Goal: Obtain resource: Download file/media

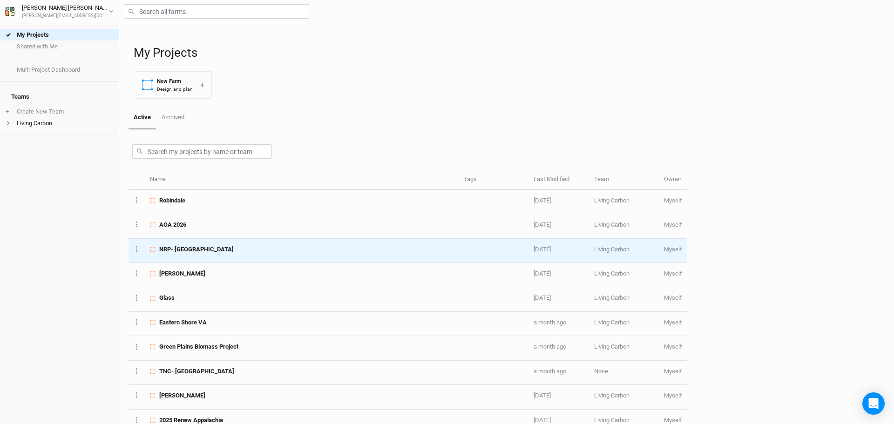
click at [191, 248] on span "NRP- Phase 2 Colony Bay" at bounding box center [196, 249] width 75 height 8
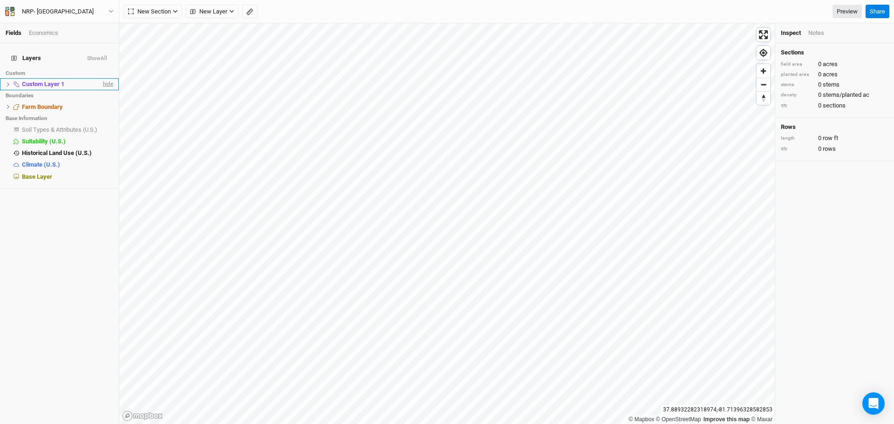
click at [103, 79] on span "hide" at bounding box center [107, 85] width 12 height 12
click at [34, 103] on span "Farm Boundary" at bounding box center [42, 106] width 41 height 7
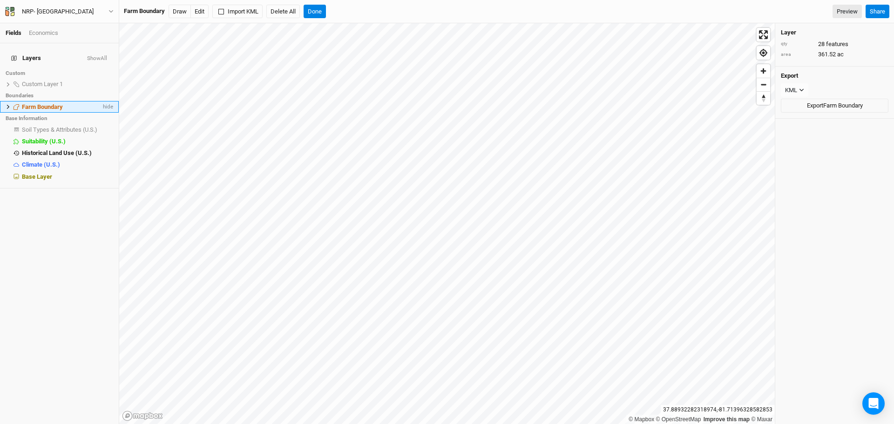
click at [7, 104] on icon at bounding box center [8, 106] width 5 height 5
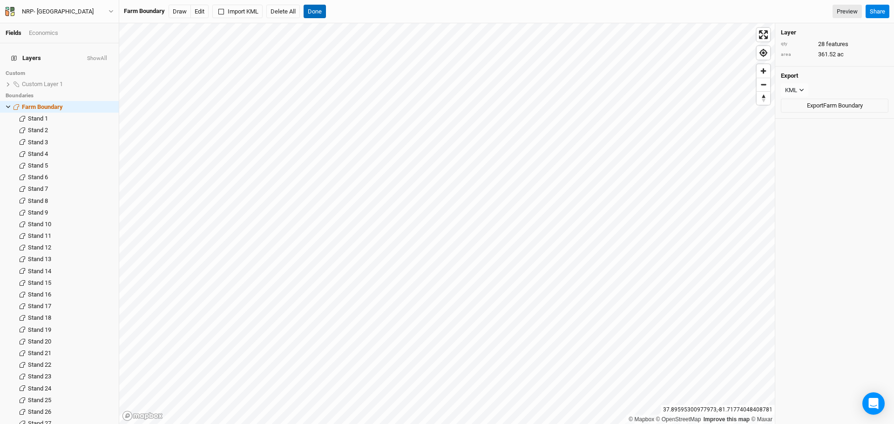
click at [320, 6] on button "Done" at bounding box center [315, 12] width 22 height 14
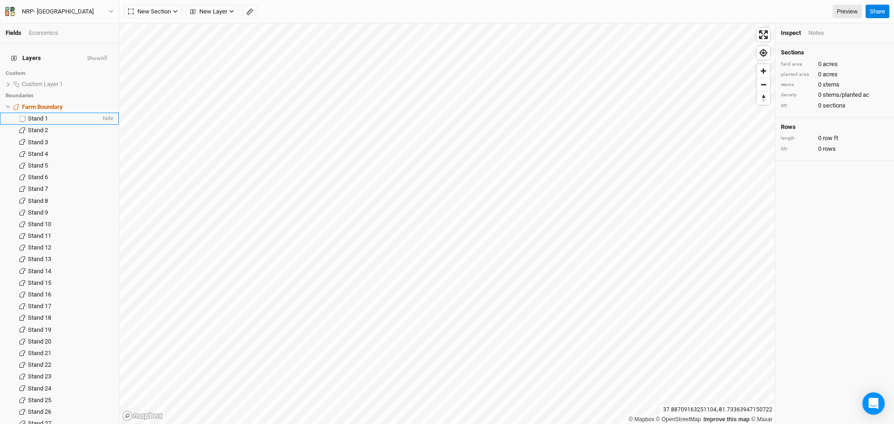
click at [41, 115] on span "Stand 1" at bounding box center [38, 118] width 20 height 7
click at [134, 10] on button "Edit" at bounding box center [133, 12] width 18 height 14
click at [183, 9] on button "Done" at bounding box center [186, 12] width 22 height 14
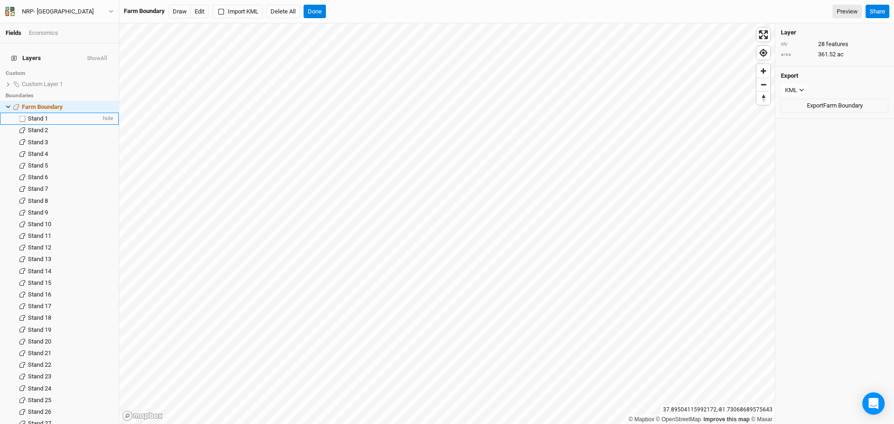
click at [43, 115] on span "Stand 1" at bounding box center [38, 118] width 20 height 7
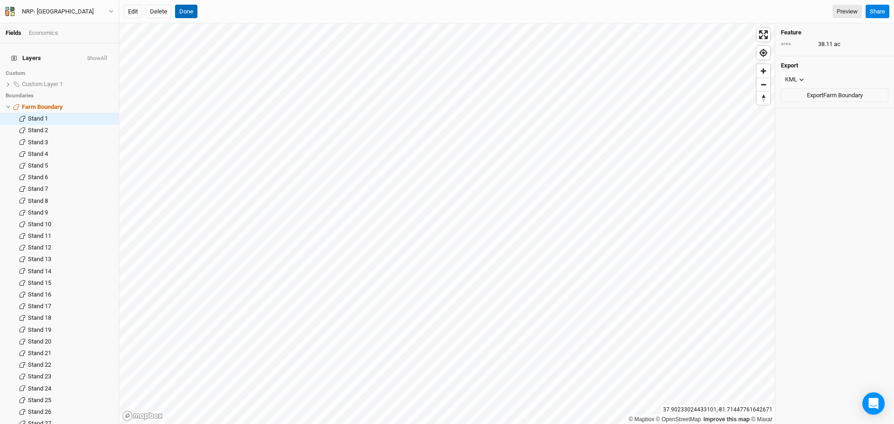
click at [184, 13] on button "Done" at bounding box center [186, 12] width 22 height 14
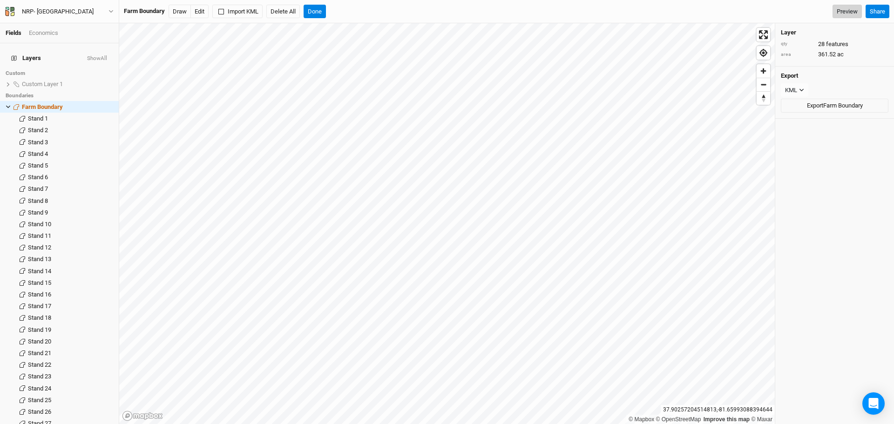
click at [843, 11] on link "Preview" at bounding box center [847, 12] width 29 height 14
click at [316, 12] on button "Done" at bounding box center [315, 12] width 22 height 14
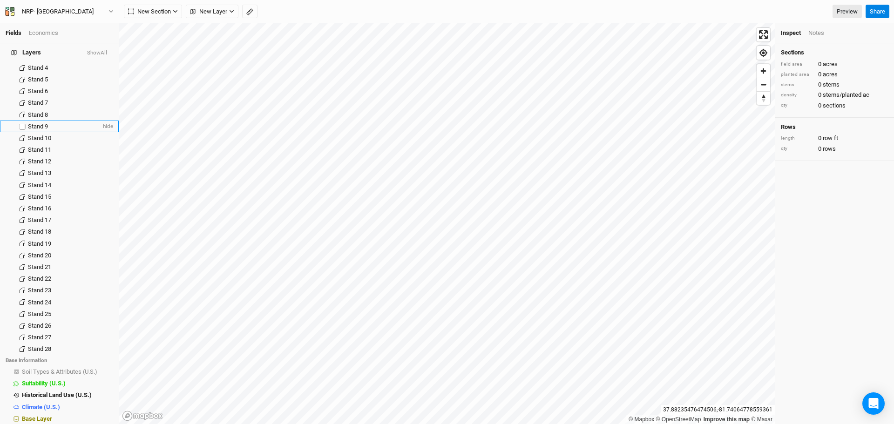
scroll to position [87, 0]
click at [48, 415] on span "Base Layer" at bounding box center [37, 418] width 30 height 7
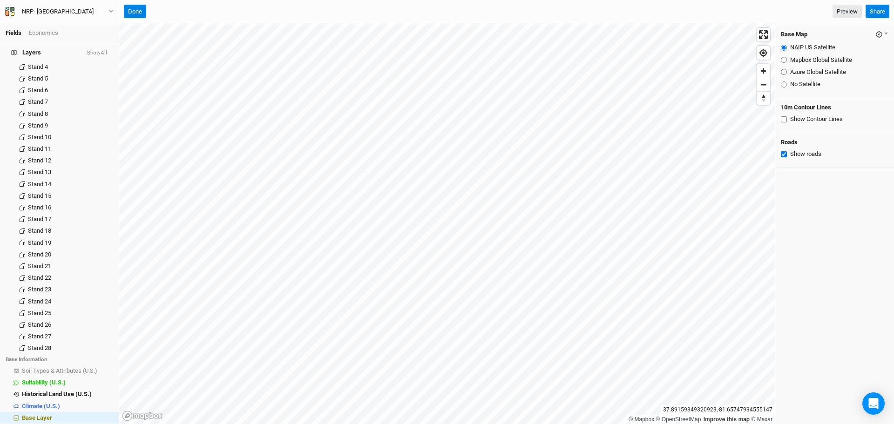
click at [786, 72] on input "Azure Global Satellite" at bounding box center [784, 72] width 6 height 6
radio input "true"
click at [851, 10] on link "Preview" at bounding box center [847, 12] width 29 height 14
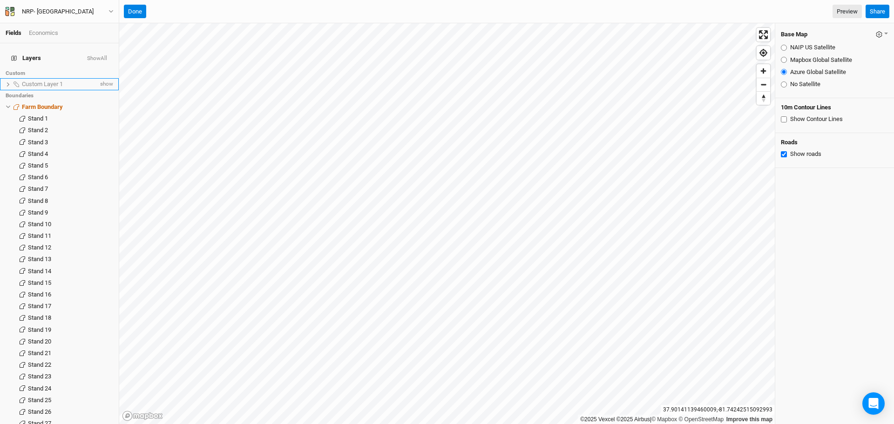
click at [44, 81] on span "Custom Layer 1" at bounding box center [42, 84] width 41 height 7
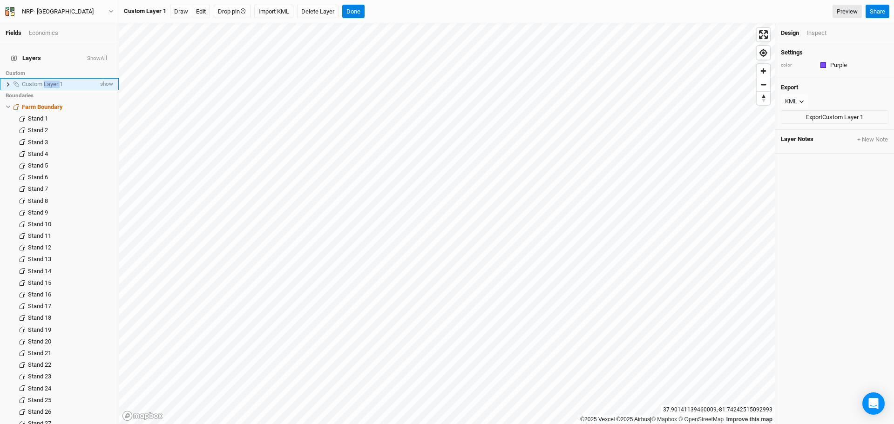
click at [44, 81] on span "Custom Layer 1" at bounding box center [42, 84] width 41 height 7
type input "Ownership Boundary"
click at [90, 115] on div "Stand 1" at bounding box center [64, 118] width 73 height 7
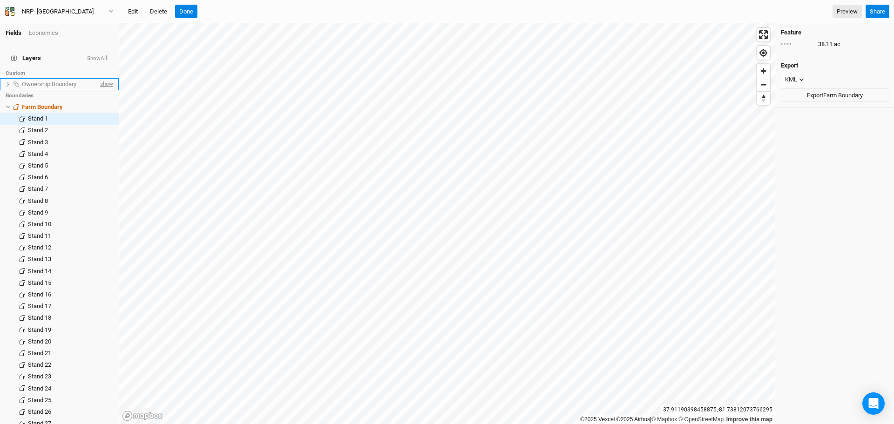
click at [101, 79] on span "show" at bounding box center [105, 85] width 15 height 12
click at [191, 10] on button "Done" at bounding box center [186, 12] width 22 height 14
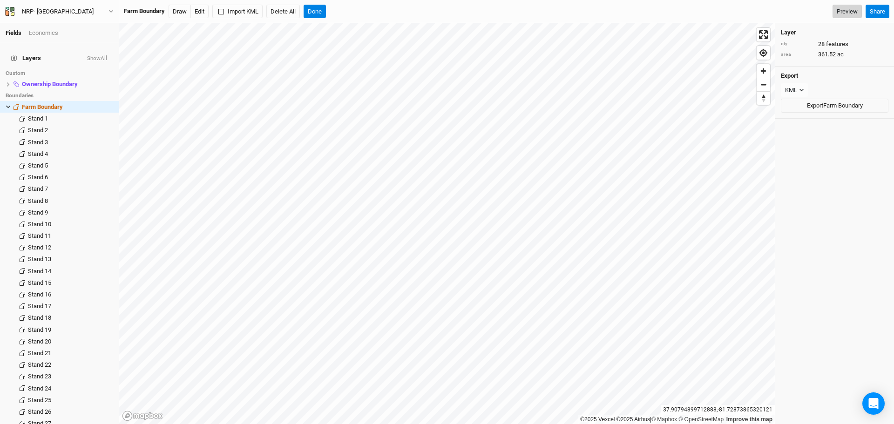
click at [838, 11] on link "Preview" at bounding box center [847, 12] width 29 height 14
click at [320, 13] on button "Done" at bounding box center [315, 12] width 22 height 14
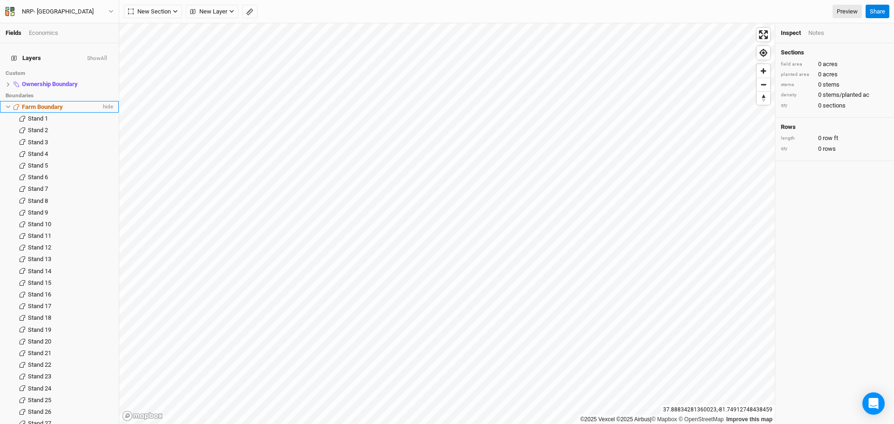
click at [54, 103] on span "Farm Boundary" at bounding box center [42, 106] width 41 height 7
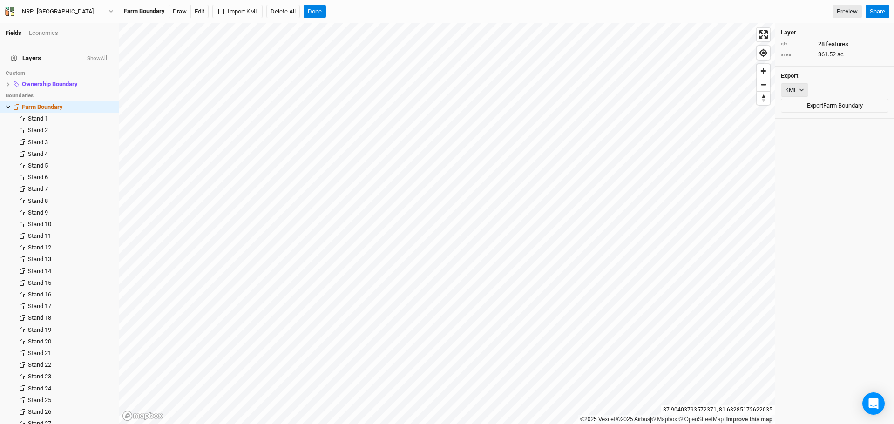
click at [802, 87] on button "KML" at bounding box center [794, 90] width 27 height 14
click at [823, 194] on div "Layer qty 28 features area 361.52 ac Export KML Export Farm Boundary" at bounding box center [835, 223] width 119 height 401
click at [314, 10] on button "Done" at bounding box center [315, 12] width 22 height 14
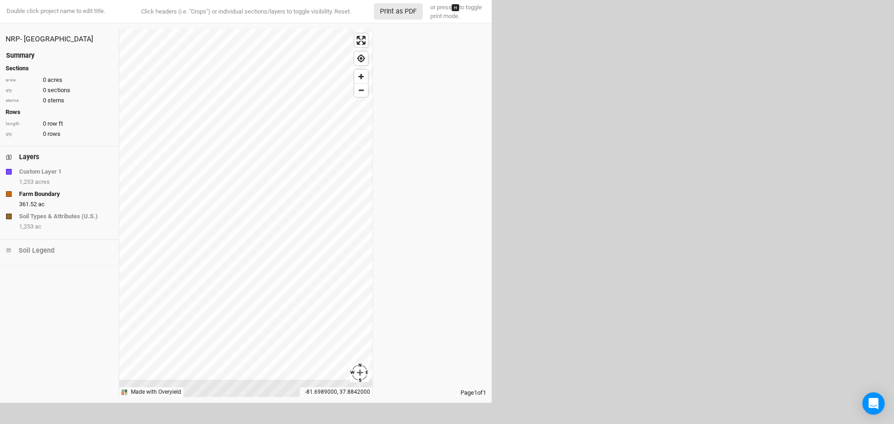
click at [18, 55] on div "Summary" at bounding box center [20, 56] width 28 height 10
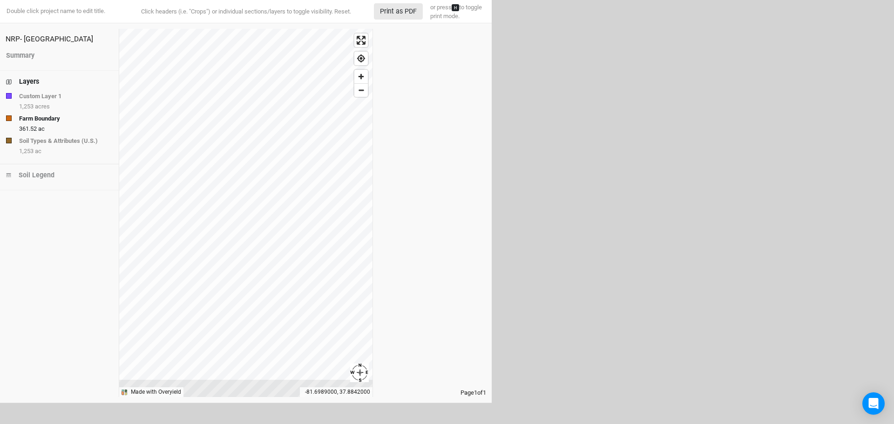
click at [28, 80] on div "Layers" at bounding box center [29, 82] width 20 height 10
click at [39, 80] on div "Layers" at bounding box center [29, 82] width 20 height 10
click at [52, 94] on strong "Custom Layer 1" at bounding box center [40, 96] width 42 height 9
click at [49, 95] on strong "Custom Layer 1" at bounding box center [40, 96] width 42 height 9
click at [8, 95] on div "button" at bounding box center [9, 96] width 6 height 6
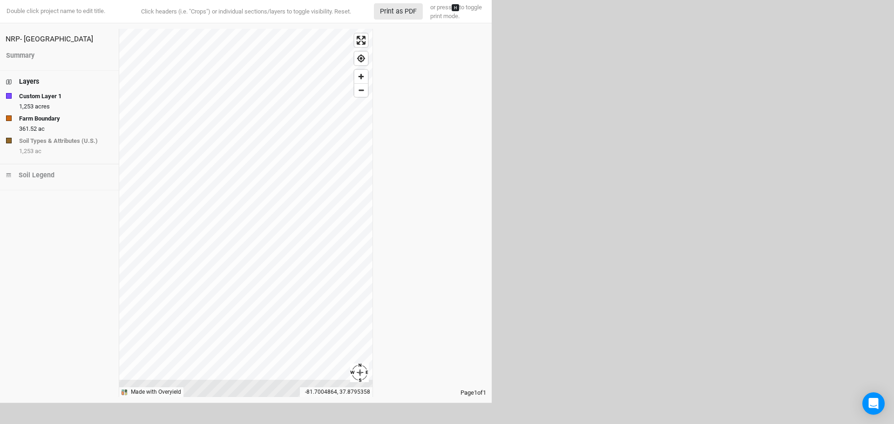
click at [8, 95] on div "button" at bounding box center [9, 96] width 6 height 6
click at [53, 139] on strong "Soil Types & Attributes (U.S.)" at bounding box center [58, 140] width 79 height 9
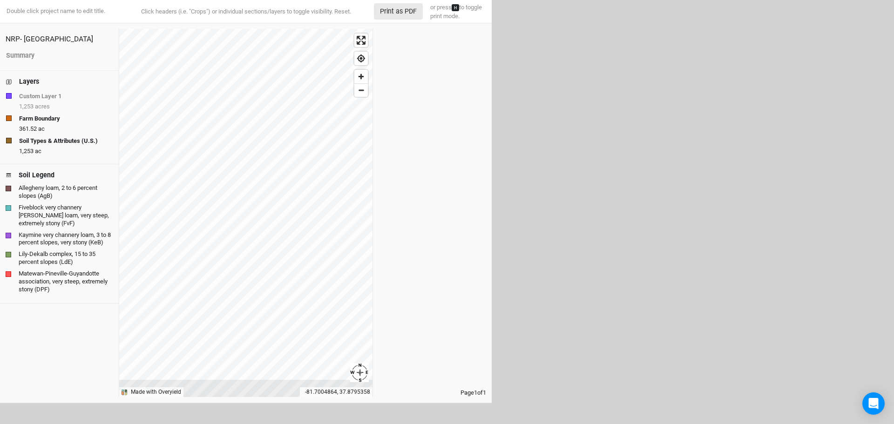
click at [53, 139] on strong "Soil Types & Attributes (U.S.)" at bounding box center [58, 140] width 79 height 9
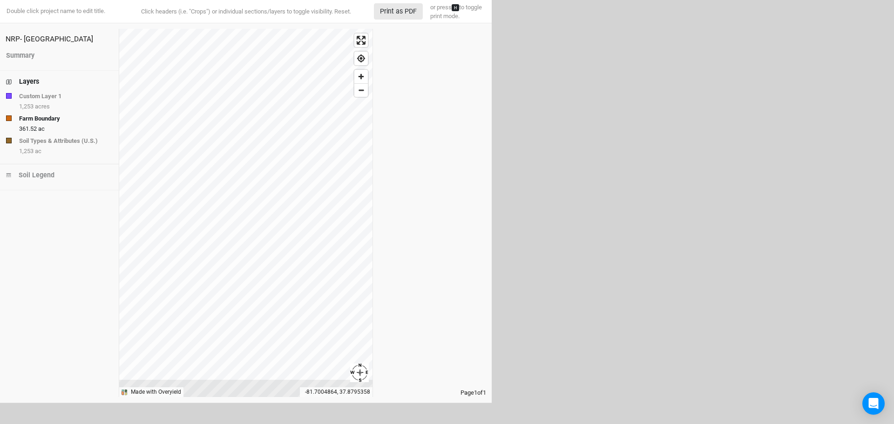
click at [45, 116] on strong "Farm Boundary" at bounding box center [39, 118] width 41 height 9
click at [394, 9] on button "Print as PDF" at bounding box center [398, 11] width 49 height 16
click at [402, 9] on button "Print as PDF" at bounding box center [398, 11] width 49 height 16
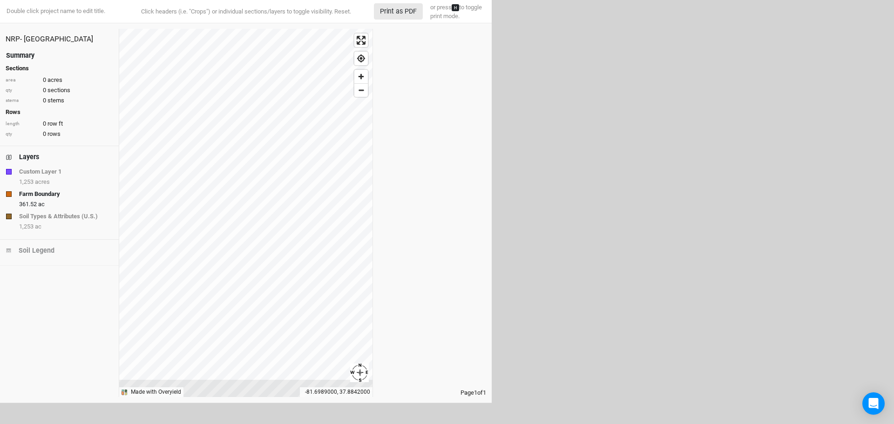
click at [27, 52] on div "Summary" at bounding box center [20, 56] width 28 height 10
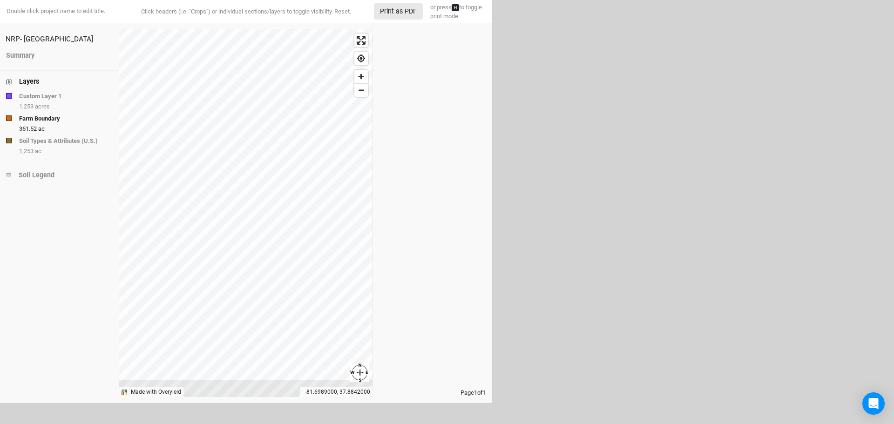
click at [35, 81] on div "Layers" at bounding box center [29, 82] width 20 height 10
click at [397, 7] on button "Print as PDF" at bounding box center [398, 11] width 49 height 16
click at [400, 10] on button "Print as PDF" at bounding box center [398, 11] width 49 height 16
click at [28, 84] on div "Layers" at bounding box center [29, 82] width 20 height 10
click at [35, 99] on strong "Custom Layer 1" at bounding box center [40, 96] width 42 height 9
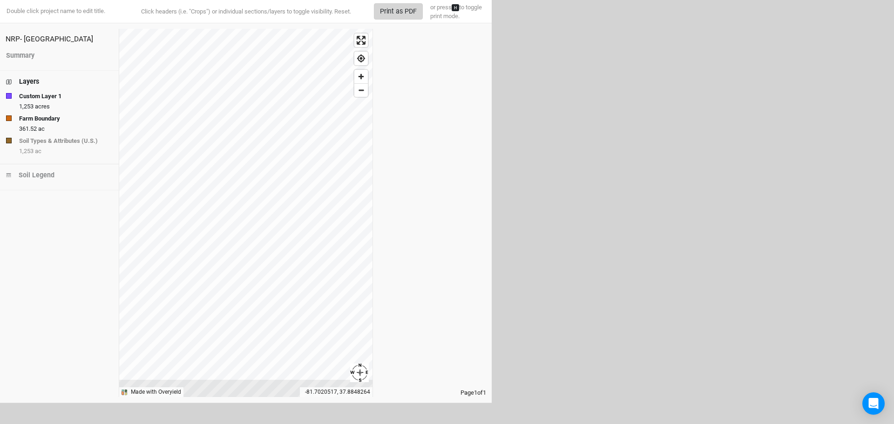
click at [399, 7] on button "Print as PDF" at bounding box center [398, 11] width 49 height 16
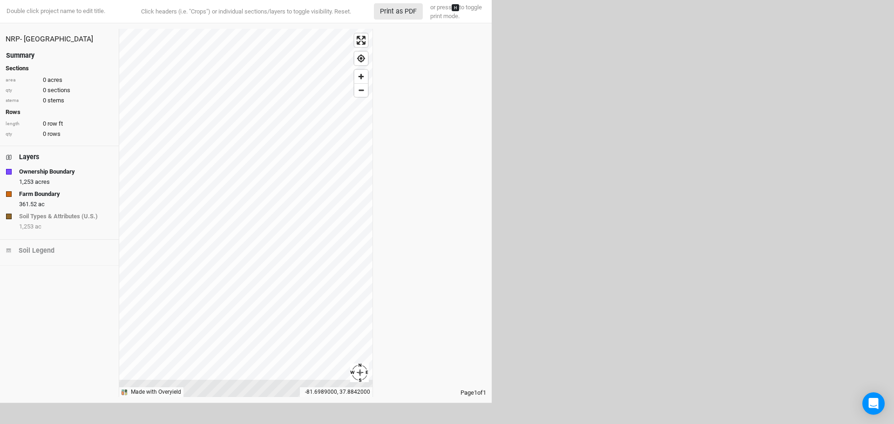
click at [22, 53] on div "Summary" at bounding box center [20, 56] width 28 height 10
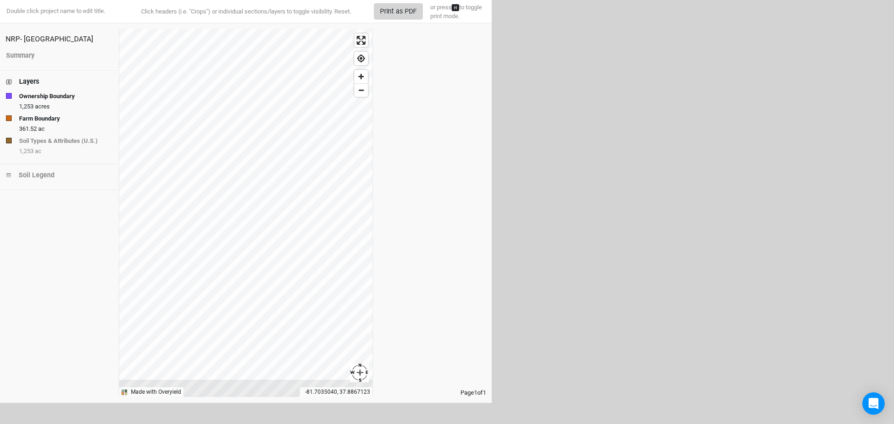
click at [392, 11] on button "Print as PDF" at bounding box center [398, 11] width 49 height 16
click at [402, 13] on button "Print as PDF" at bounding box center [398, 11] width 49 height 16
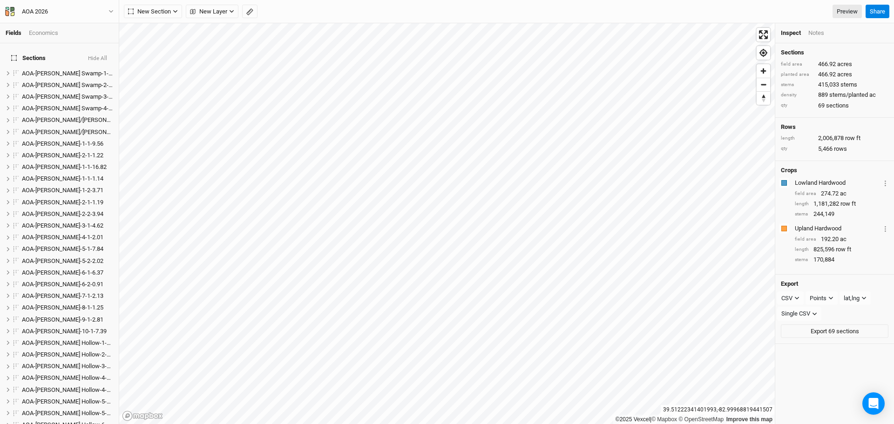
scroll to position [827, 0]
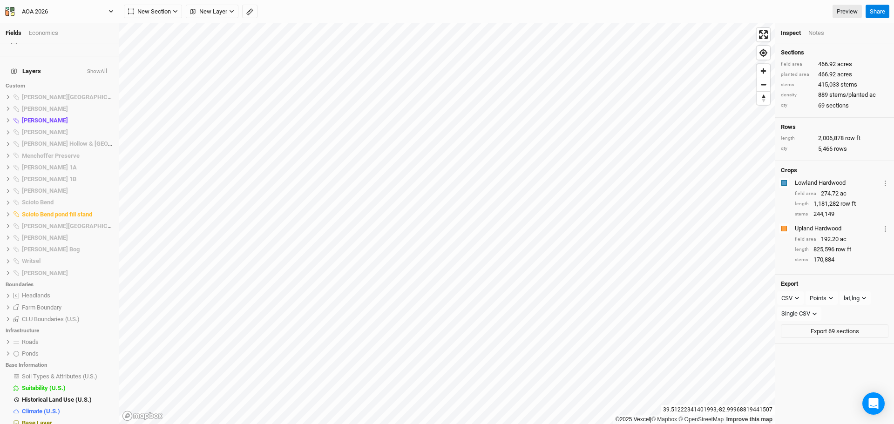
click at [110, 12] on icon "button" at bounding box center [111, 11] width 5 height 5
click at [69, 27] on button "Back" at bounding box center [77, 26] width 74 height 12
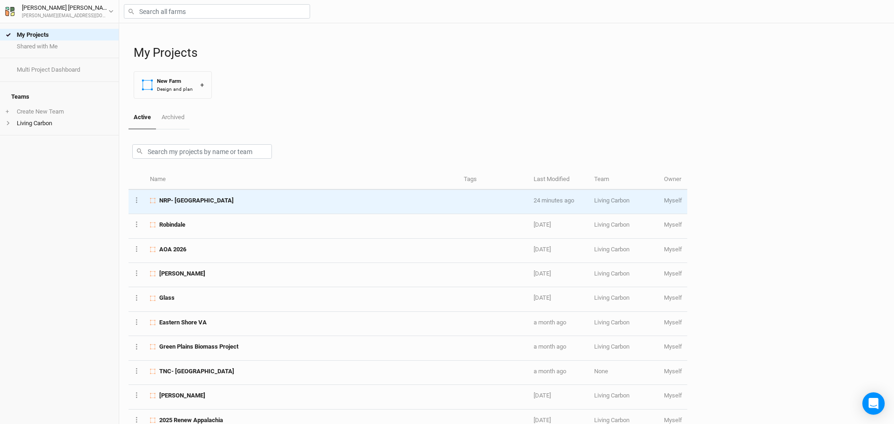
click at [212, 198] on span "NRP- Phase 2 Colony Bay" at bounding box center [196, 201] width 75 height 8
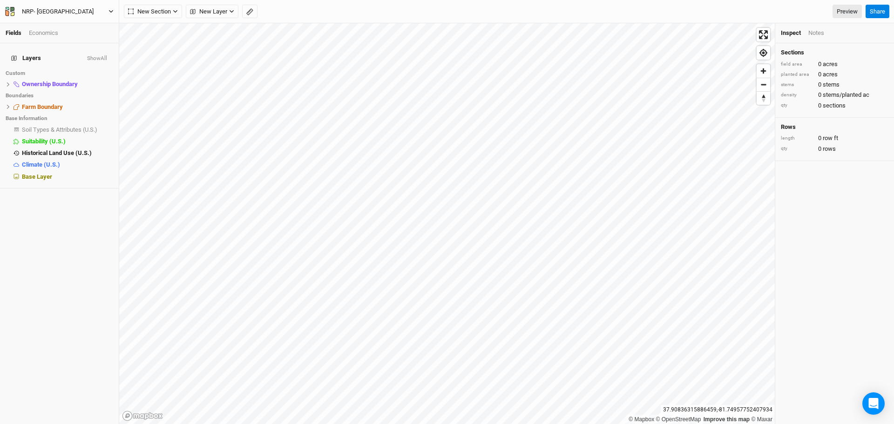
click at [110, 9] on icon "button" at bounding box center [111, 11] width 5 height 5
click at [70, 22] on button "Back" at bounding box center [77, 26] width 74 height 12
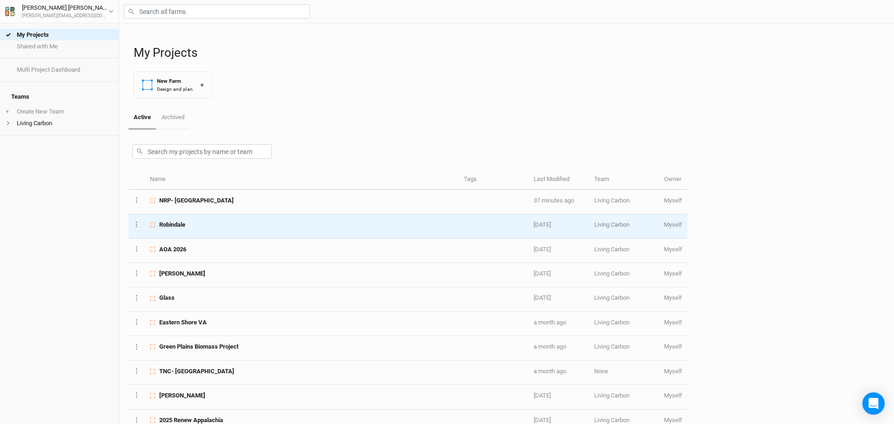
click at [171, 229] on span "Robindale" at bounding box center [172, 225] width 26 height 8
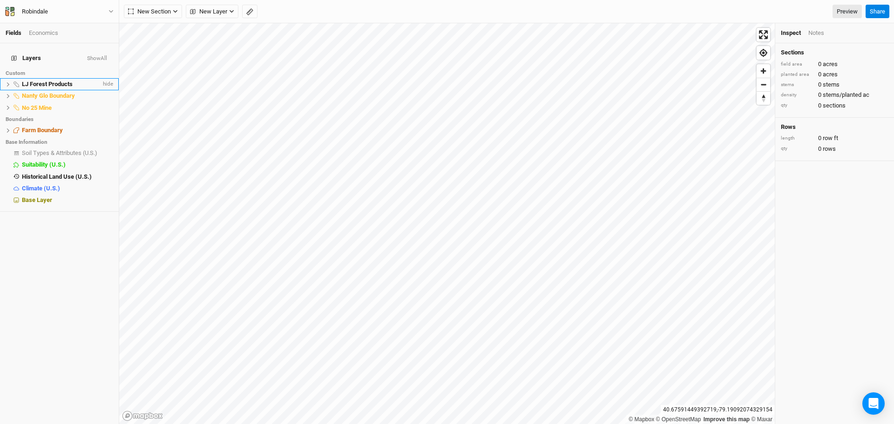
click at [7, 82] on li "LJ Forest Products hide" at bounding box center [59, 84] width 119 height 12
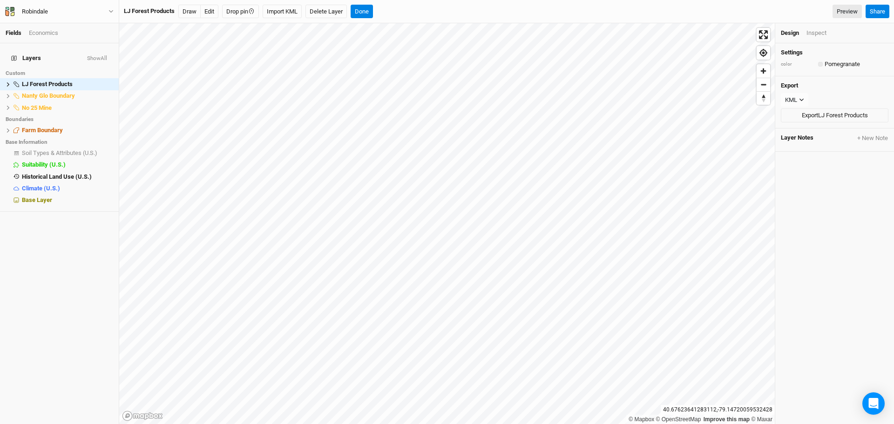
click at [821, 64] on div "button" at bounding box center [821, 64] width 0 height 0
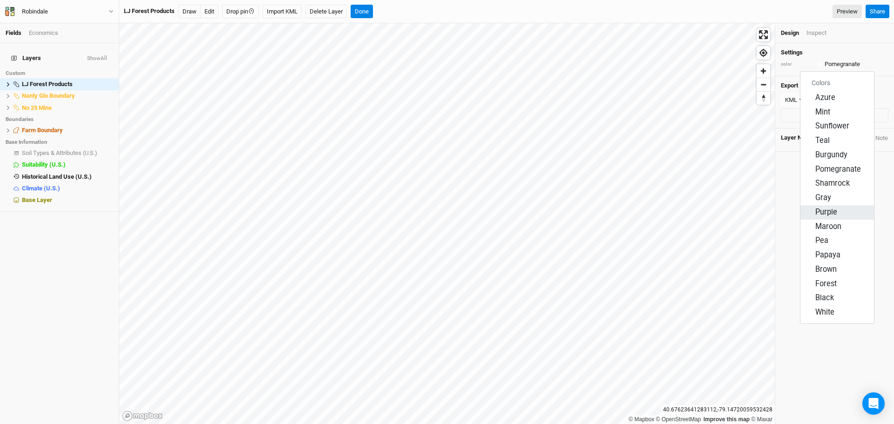
click at [831, 208] on span "Purple" at bounding box center [827, 212] width 22 height 11
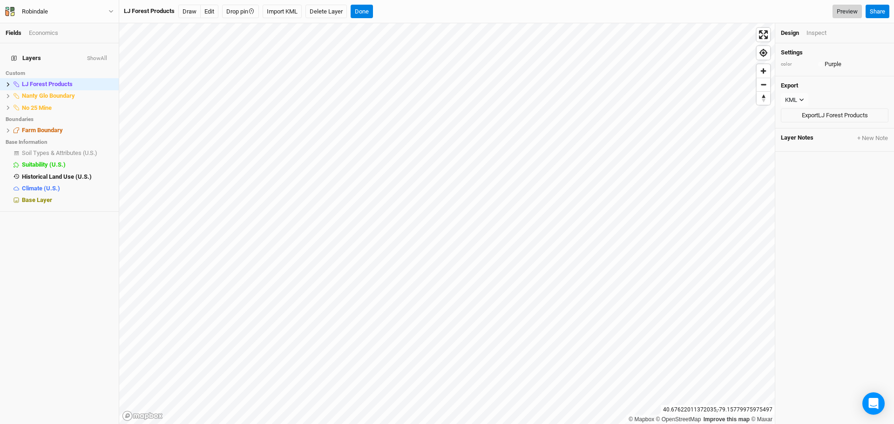
click at [844, 7] on link "Preview" at bounding box center [847, 12] width 29 height 14
click at [45, 90] on li "Nanty Glo Boundary hide" at bounding box center [59, 96] width 119 height 12
click at [48, 92] on span "Nanty Glo Boundary" at bounding box center [48, 95] width 53 height 7
drag, startPoint x: 7, startPoint y: 89, endPoint x: 14, endPoint y: 90, distance: 7.5
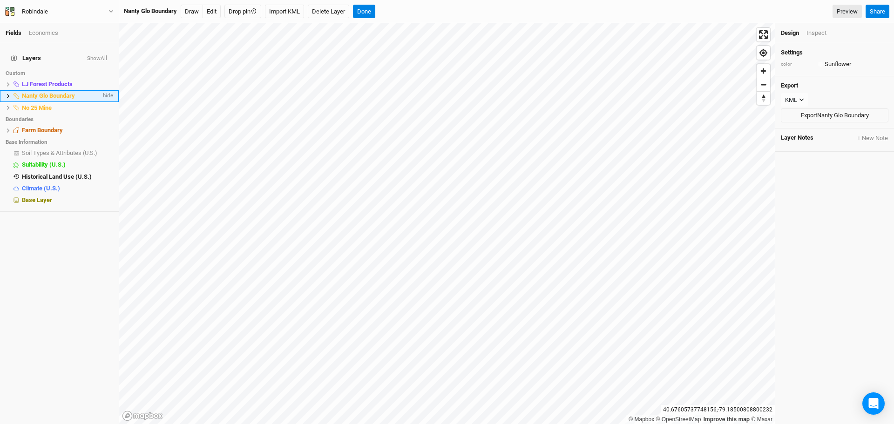
click at [9, 94] on icon at bounding box center [8, 96] width 5 height 5
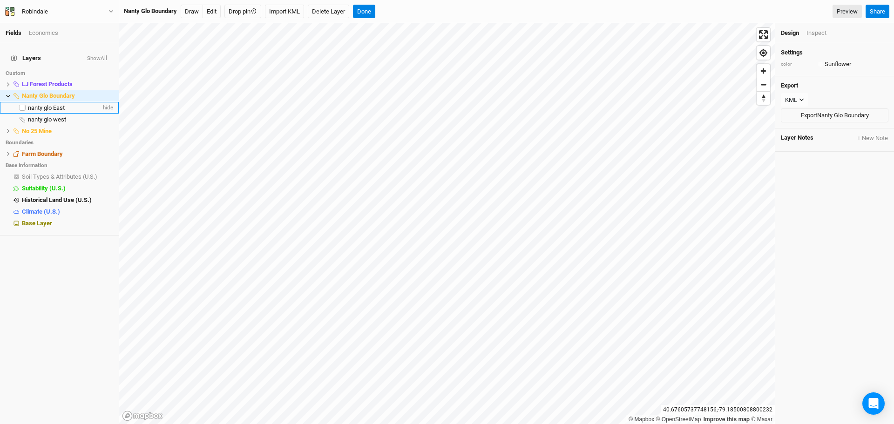
click at [50, 104] on span "nanty glo East" at bounding box center [46, 107] width 37 height 7
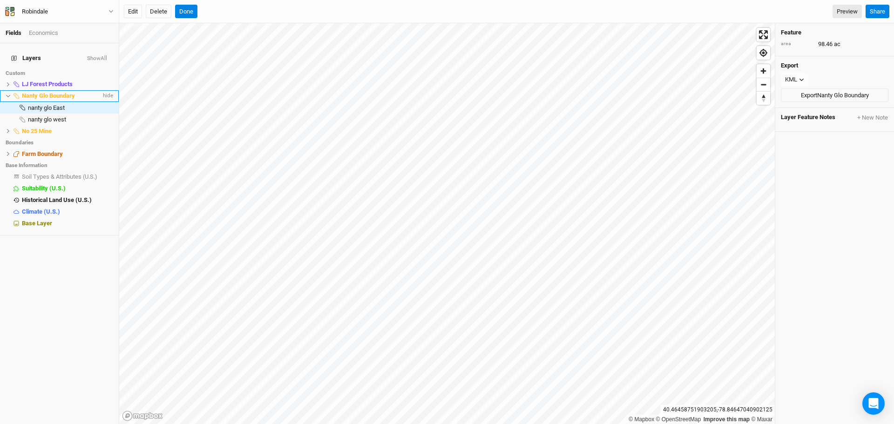
click at [7, 94] on icon at bounding box center [8, 96] width 5 height 5
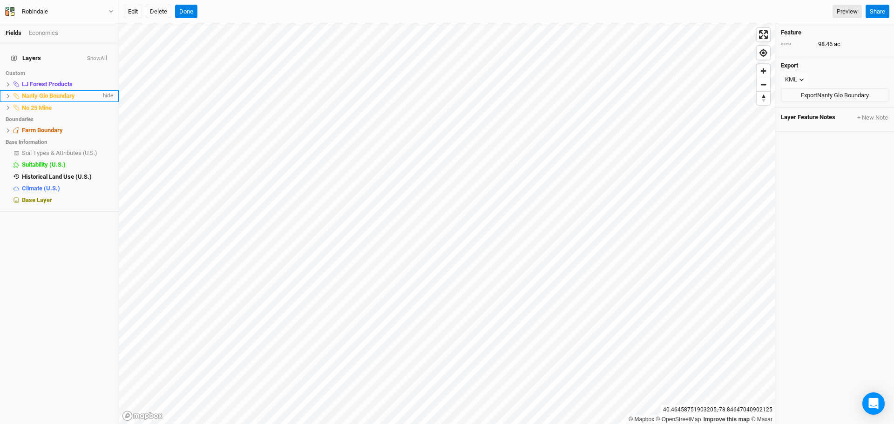
click at [9, 94] on icon at bounding box center [8, 96] width 5 height 5
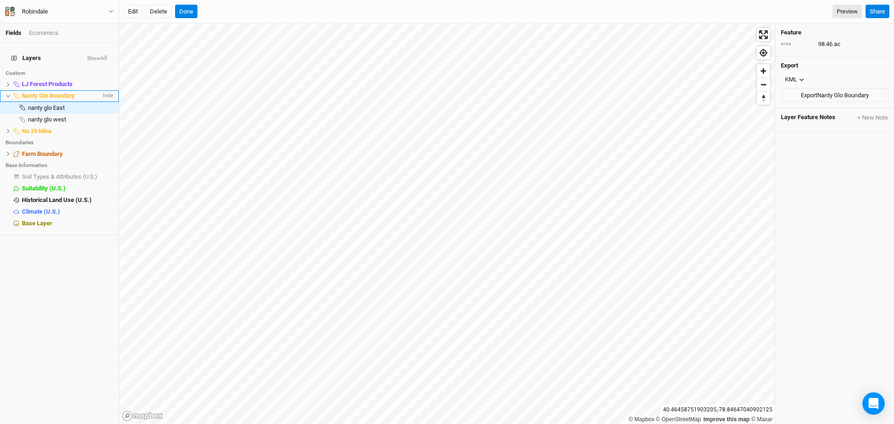
click at [53, 92] on span "Nanty Glo Boundary" at bounding box center [48, 95] width 53 height 7
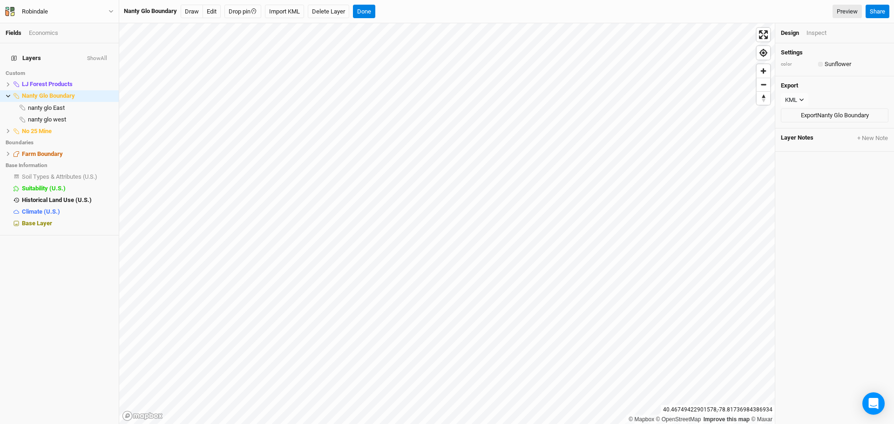
click at [821, 64] on div "button" at bounding box center [821, 64] width 0 height 0
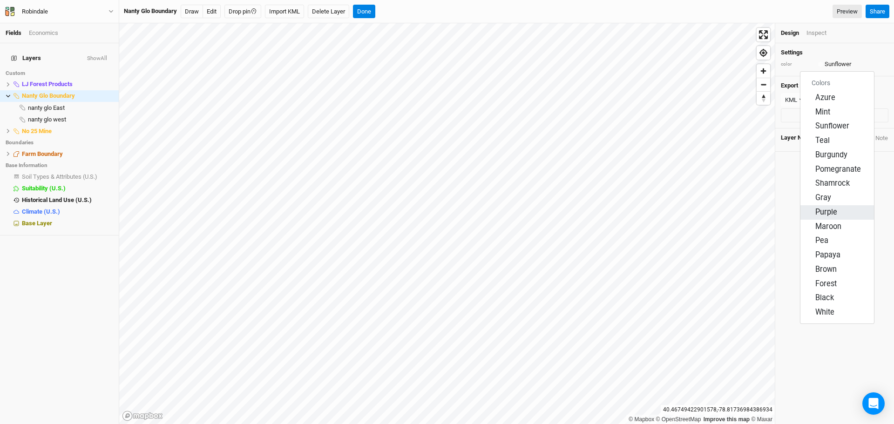
click at [836, 208] on span "Purple" at bounding box center [827, 212] width 22 height 11
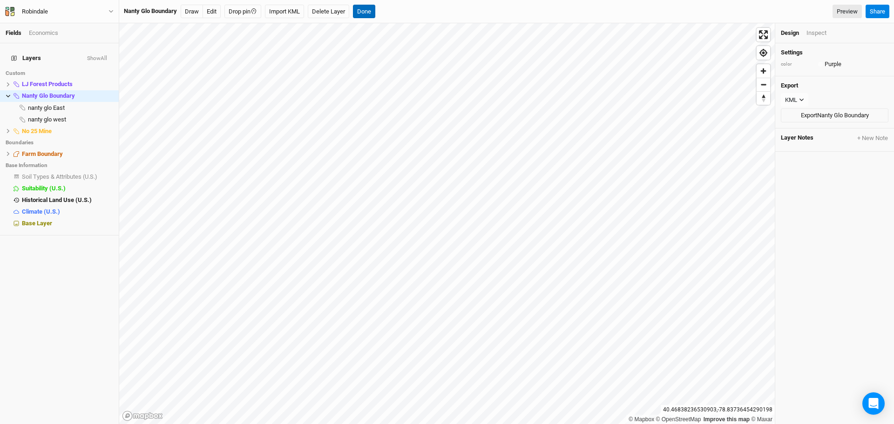
click at [366, 5] on button "Done" at bounding box center [364, 12] width 22 height 14
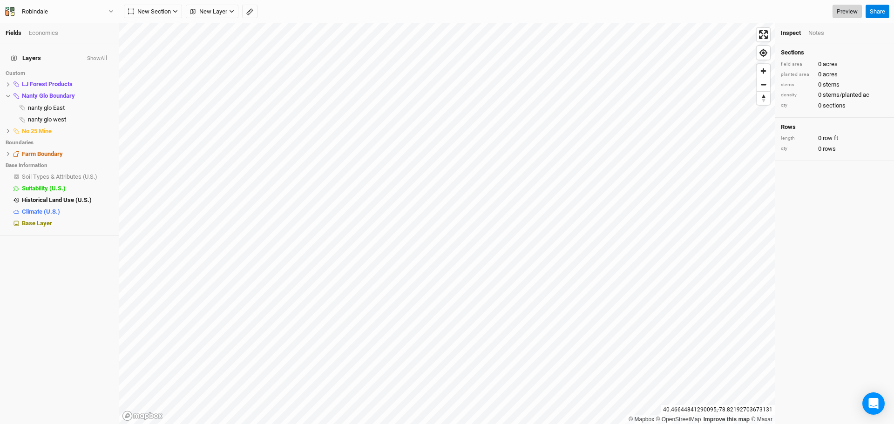
click at [845, 10] on link "Preview" at bounding box center [847, 12] width 29 height 14
click at [6, 94] on icon at bounding box center [8, 96] width 5 height 5
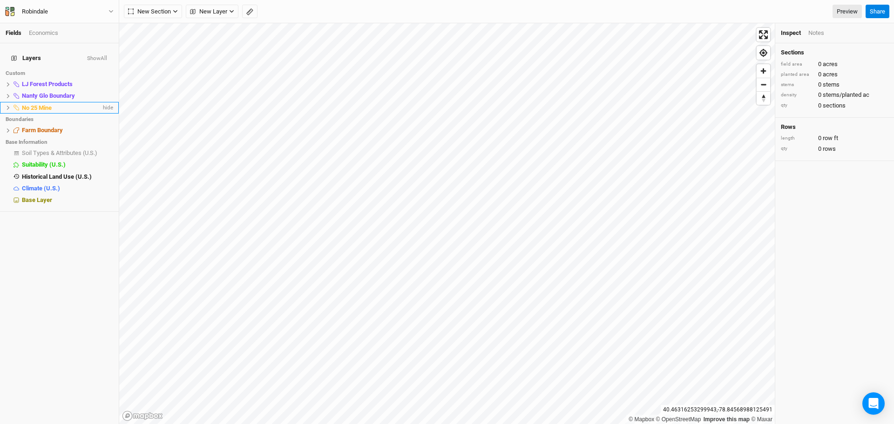
click at [8, 105] on icon at bounding box center [8, 107] width 5 height 5
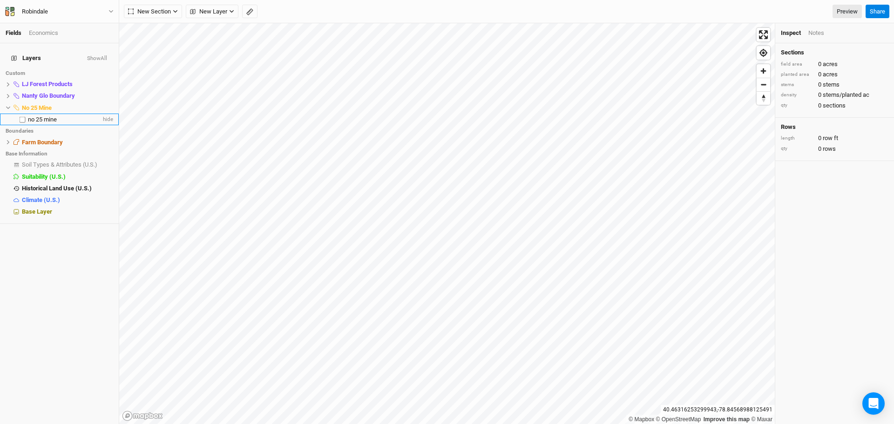
click at [42, 116] on span "no 25 mine" at bounding box center [42, 119] width 29 height 7
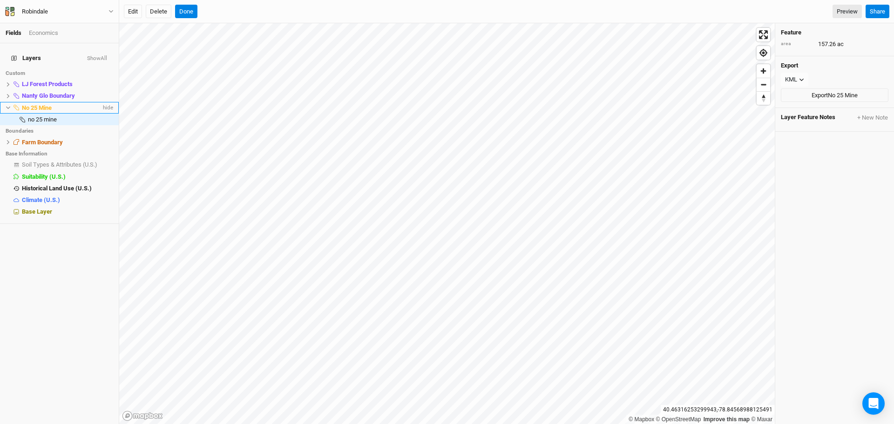
click at [42, 104] on span "No 25 Mine" at bounding box center [37, 107] width 30 height 7
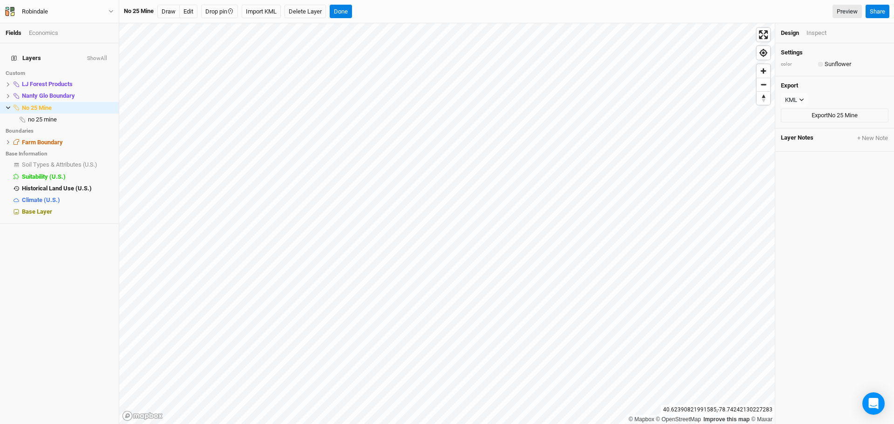
click at [821, 64] on div "button" at bounding box center [821, 64] width 0 height 0
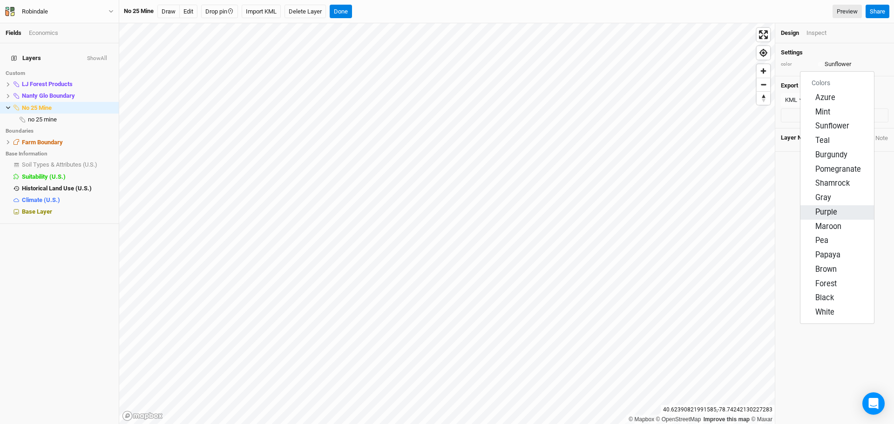
click at [833, 214] on span "Purple" at bounding box center [827, 212] width 22 height 11
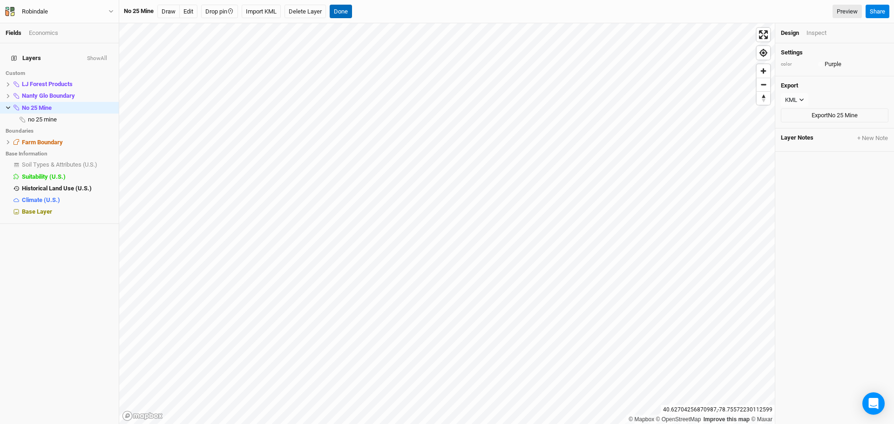
click at [349, 7] on button "Done" at bounding box center [341, 12] width 22 height 14
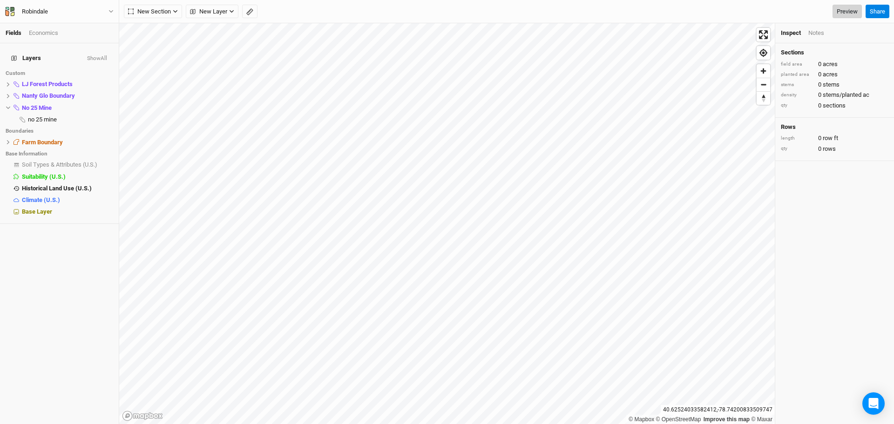
click at [842, 10] on link "Preview" at bounding box center [847, 12] width 29 height 14
click at [112, 8] on button "Robindale" at bounding box center [59, 12] width 109 height 10
click at [63, 26] on button "Back" at bounding box center [77, 26] width 74 height 12
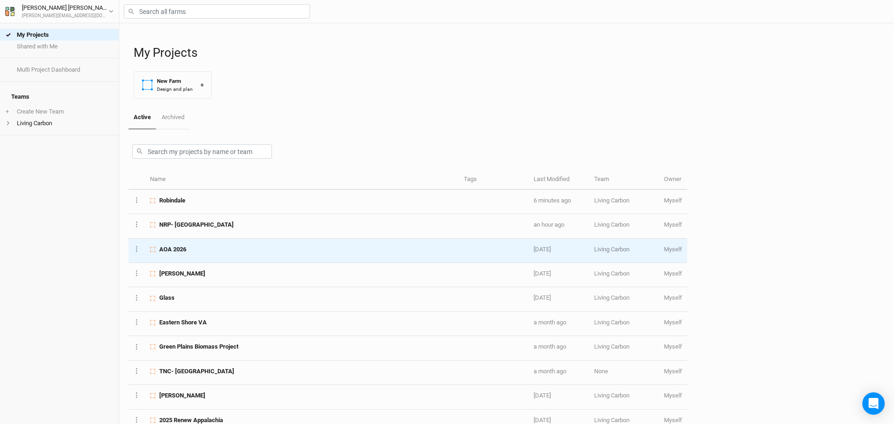
click at [180, 250] on span "AOA 2026" at bounding box center [172, 249] width 27 height 8
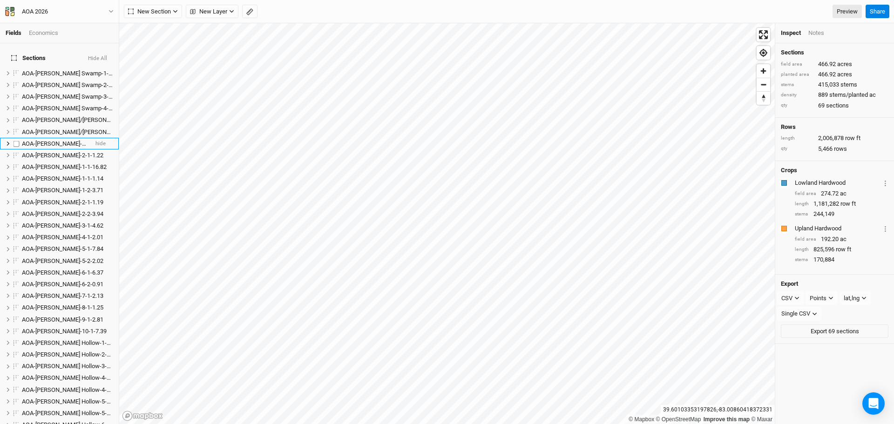
click at [55, 138] on li "AOA-Darby Oaks-1-1-9.56 hide" at bounding box center [59, 144] width 119 height 12
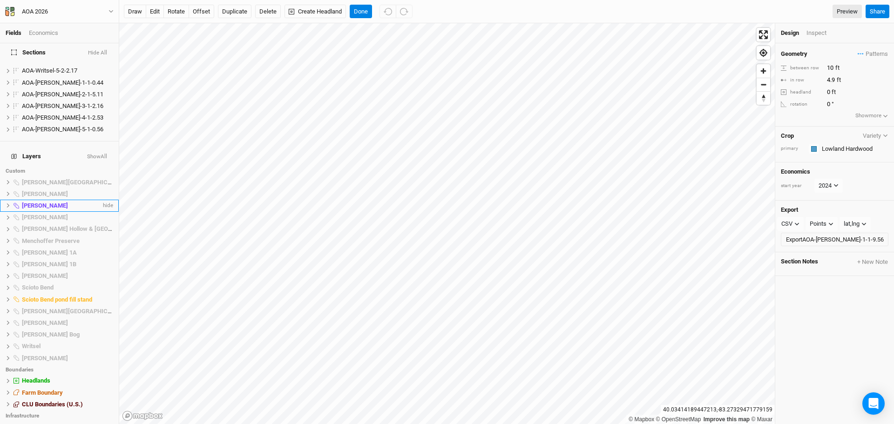
scroll to position [734, 0]
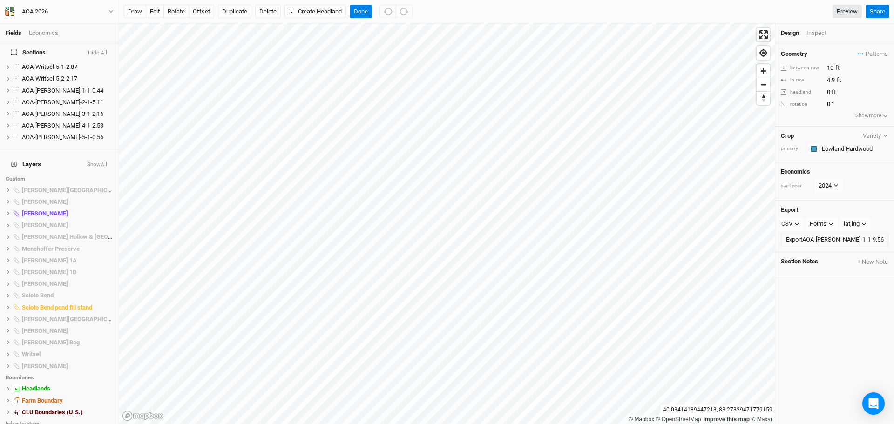
click at [95, 162] on button "Show All" at bounding box center [97, 165] width 21 height 7
click at [95, 162] on button "Hide All" at bounding box center [98, 165] width 19 height 7
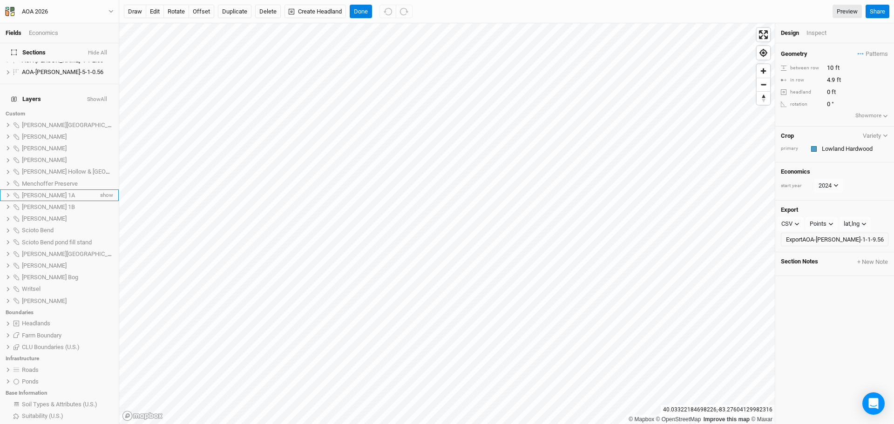
scroll to position [827, 0]
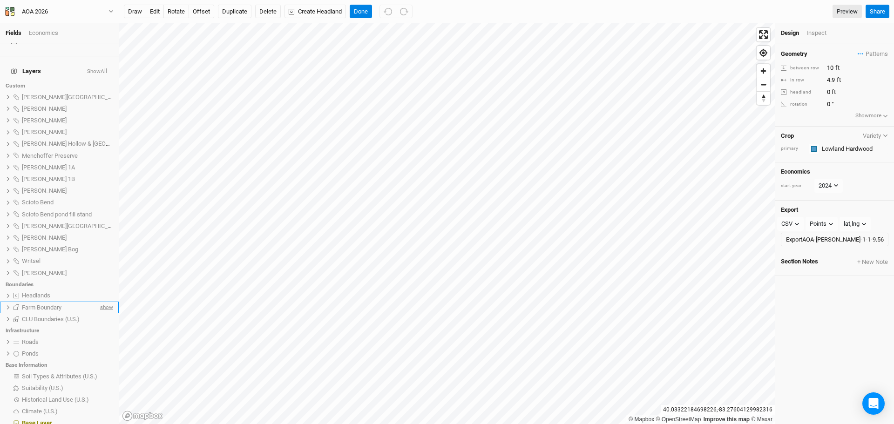
click at [103, 302] on span "show" at bounding box center [105, 308] width 15 height 12
click at [360, 7] on button "Done" at bounding box center [361, 12] width 22 height 14
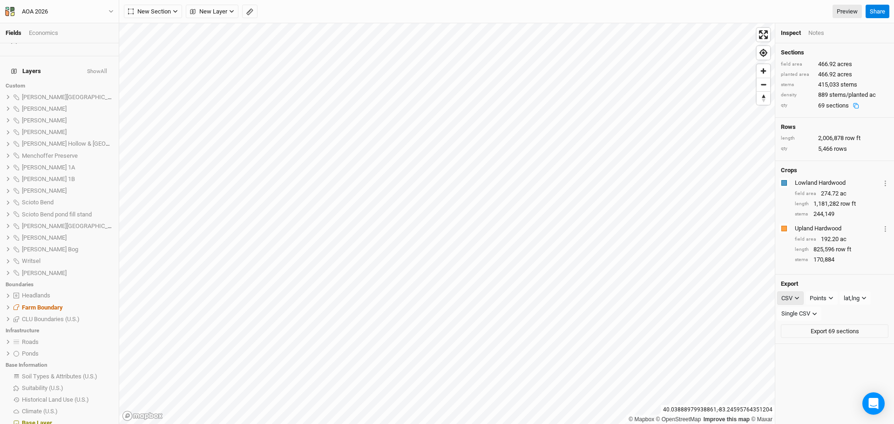
click at [794, 305] on button "CSV" at bounding box center [790, 299] width 27 height 14
click at [803, 365] on button "PDF" at bounding box center [815, 369] width 74 height 14
click at [797, 300] on icon "button" at bounding box center [797, 298] width 4 height 3
click at [845, 10] on link "Preview" at bounding box center [847, 12] width 29 height 14
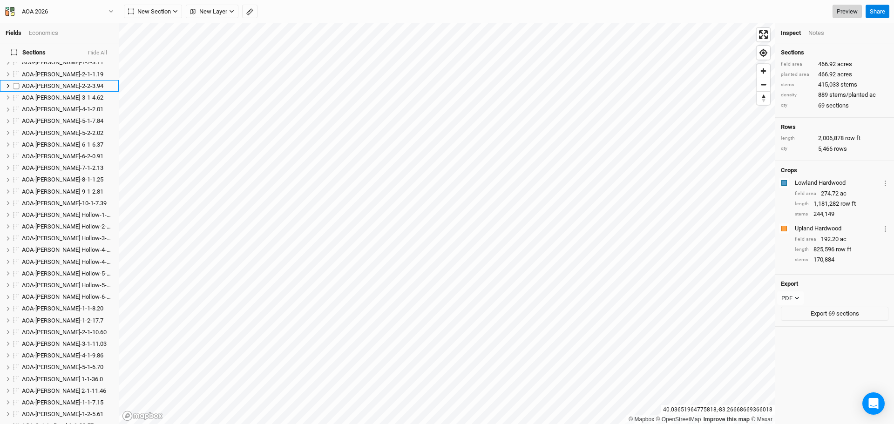
scroll to position [0, 0]
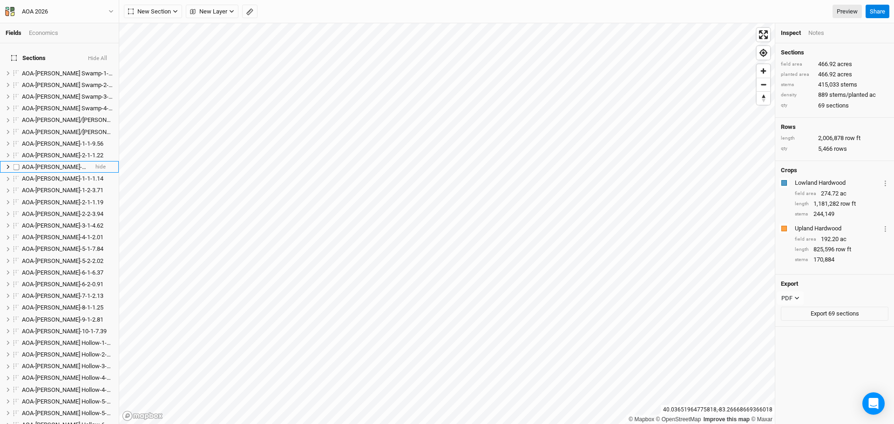
click at [40, 163] on span "AOA-[PERSON_NAME]-1-1-16.82" at bounding box center [64, 166] width 85 height 7
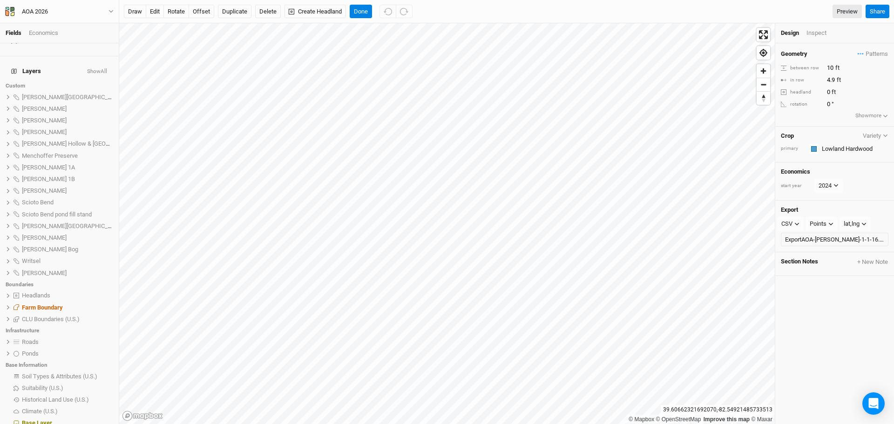
scroll to position [734, 0]
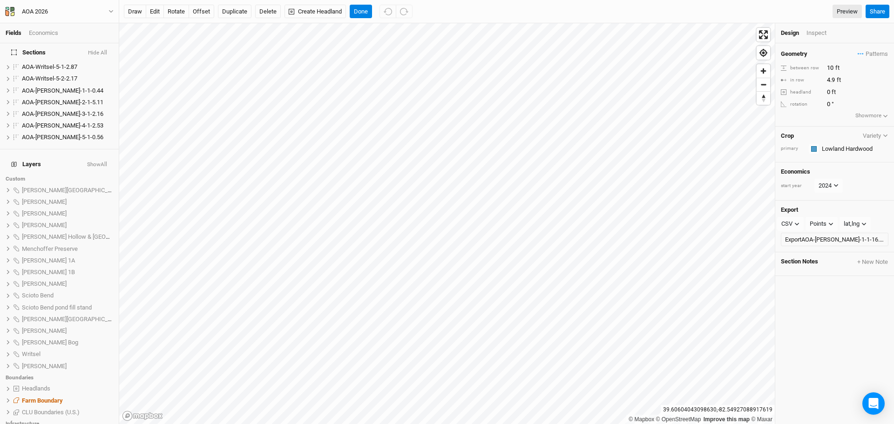
click at [95, 162] on button "Show All" at bounding box center [97, 165] width 21 height 7
click at [95, 162] on button "Hide All" at bounding box center [98, 165] width 19 height 7
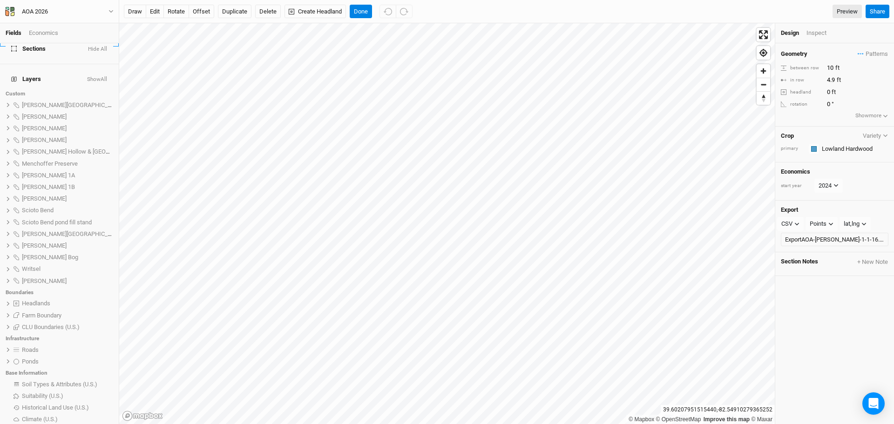
scroll to position [827, 0]
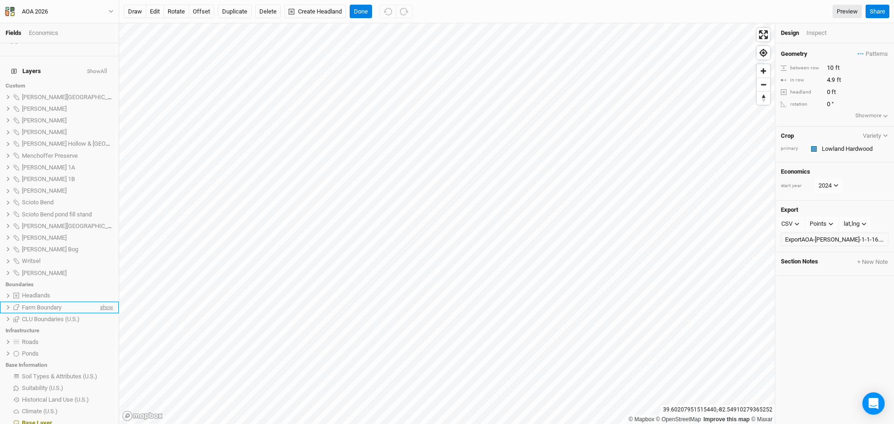
click at [99, 302] on span "show" at bounding box center [105, 308] width 15 height 12
click at [46, 420] on span "Base Layer" at bounding box center [37, 423] width 30 height 7
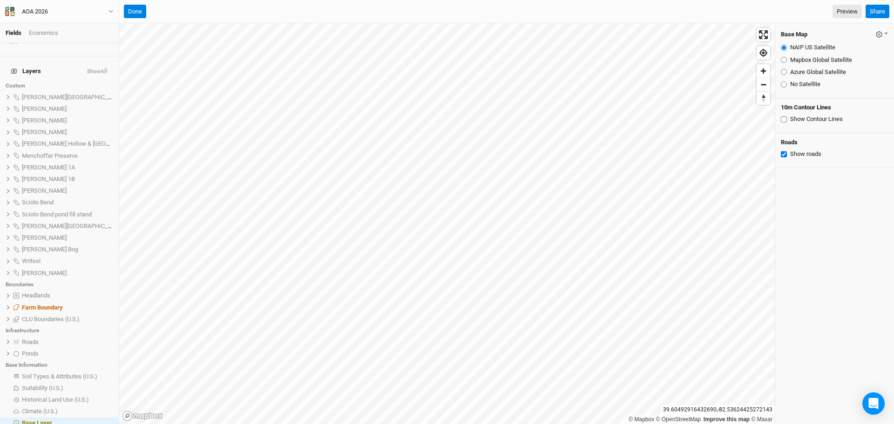
click at [785, 74] on input "Azure Global Satellite" at bounding box center [784, 72] width 6 height 6
radio input "true"
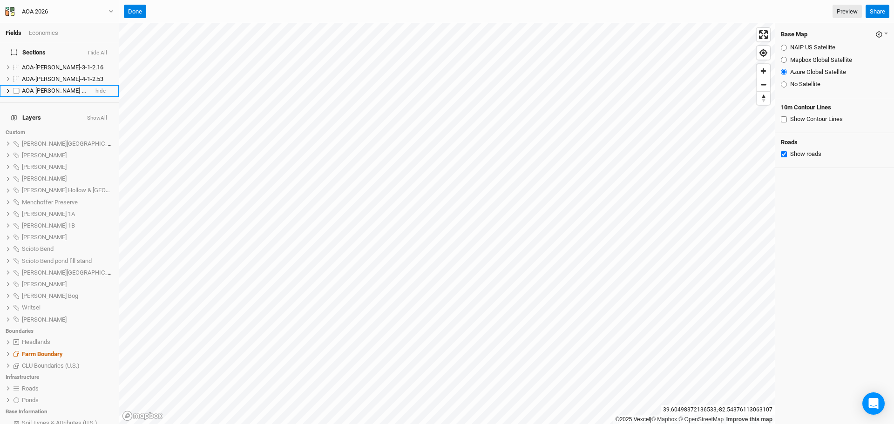
scroll to position [454, 0]
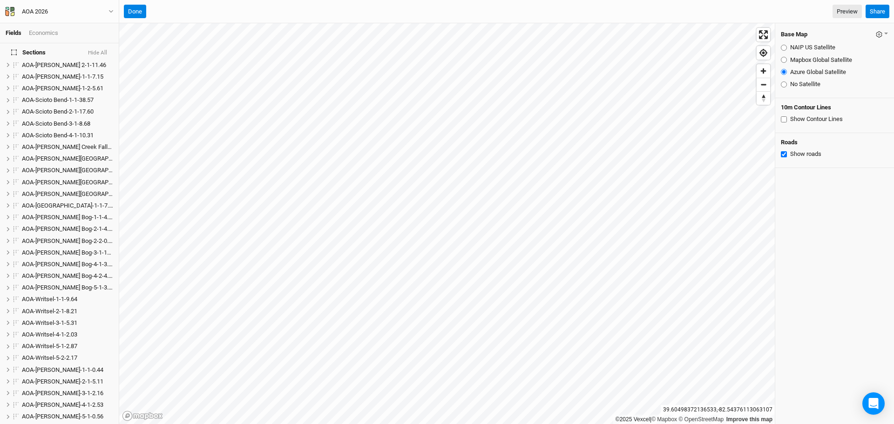
click at [93, 51] on button "Hide All" at bounding box center [98, 53] width 20 height 7
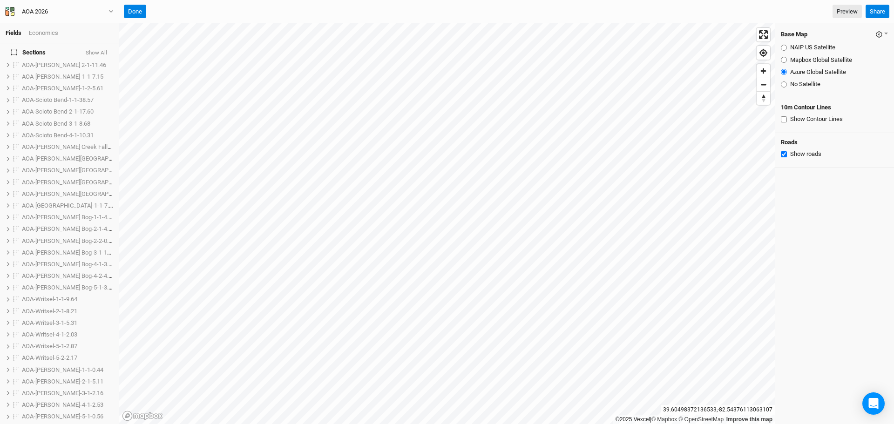
click at [93, 51] on button "Show All" at bounding box center [96, 53] width 22 height 7
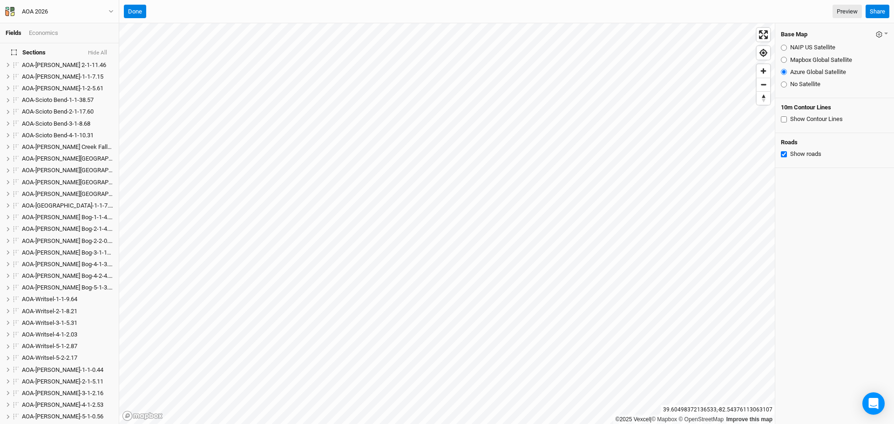
click at [96, 51] on button "Hide All" at bounding box center [98, 53] width 20 height 7
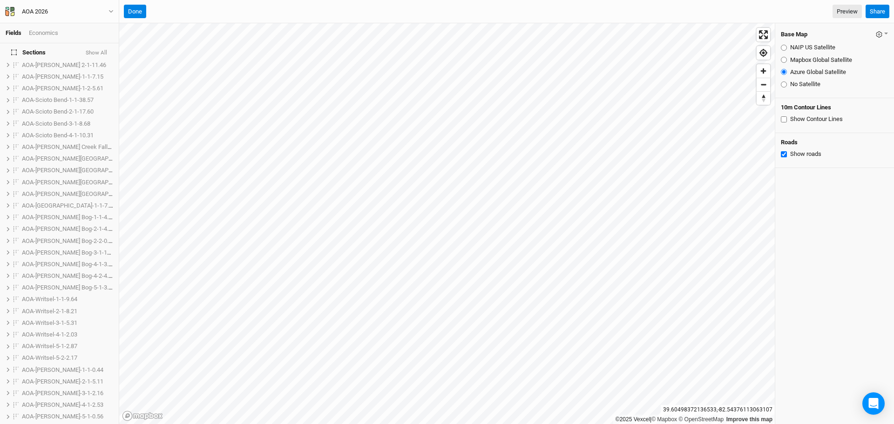
click at [96, 51] on button "Show All" at bounding box center [96, 53] width 22 height 7
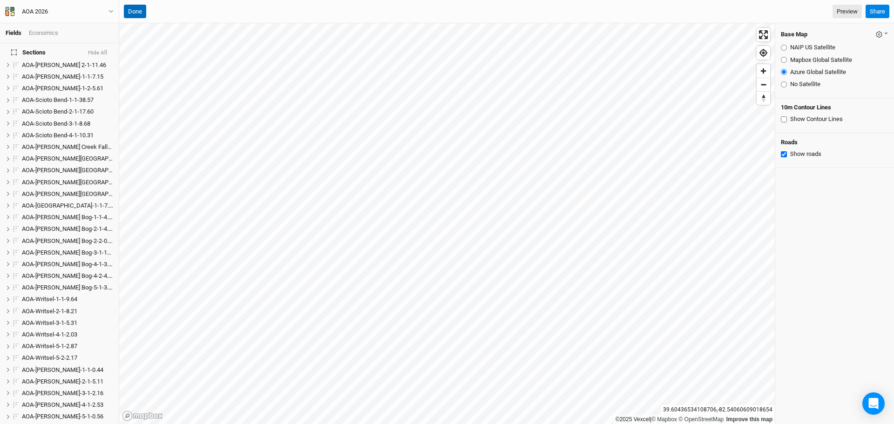
click at [135, 8] on button "Done" at bounding box center [135, 12] width 22 height 14
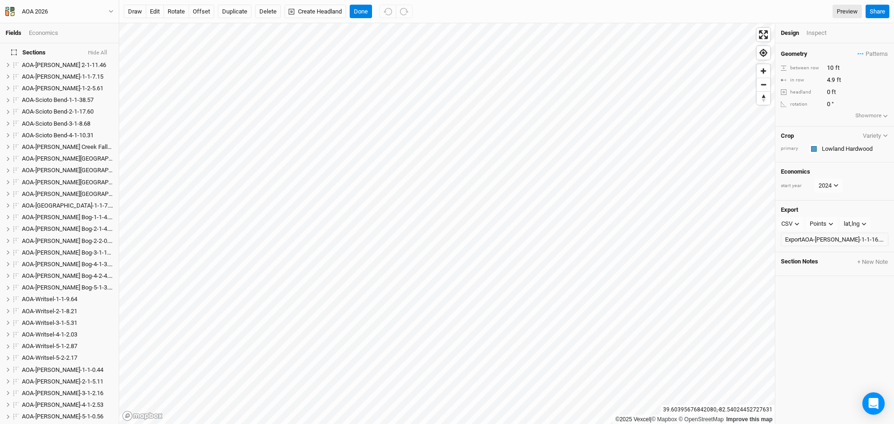
scroll to position [0, 0]
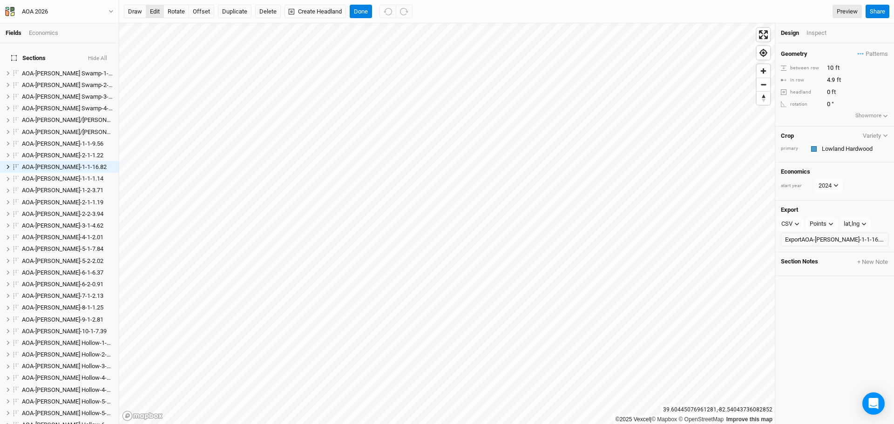
click at [152, 11] on button "edit" at bounding box center [155, 12] width 18 height 14
click at [362, 8] on button "Done" at bounding box center [361, 12] width 22 height 14
click at [817, 31] on div "Inspect" at bounding box center [823, 34] width 33 height 11
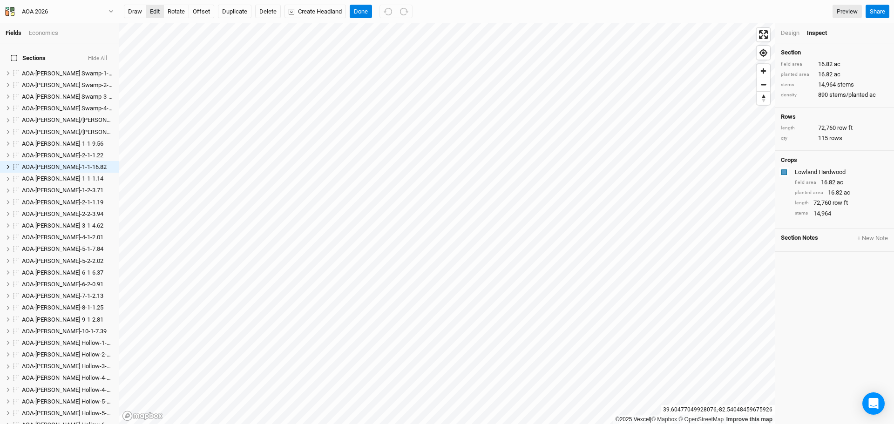
click at [153, 6] on button "edit" at bounding box center [155, 12] width 18 height 14
click at [629, 424] on html "Fields Economics Sections Hide All AOA-Cackley Swamp-1-1-4.08 hide AOA-Cackley …" at bounding box center [447, 212] width 894 height 424
click at [645, 424] on html "Fields Economics Sections Hide All AOA-Cackley Swamp-1-1-4.08 hide AOA-Cackley …" at bounding box center [447, 212] width 894 height 424
drag, startPoint x: 360, startPoint y: 5, endPoint x: 366, endPoint y: 18, distance: 14.8
click at [361, 7] on button "Done" at bounding box center [361, 12] width 22 height 14
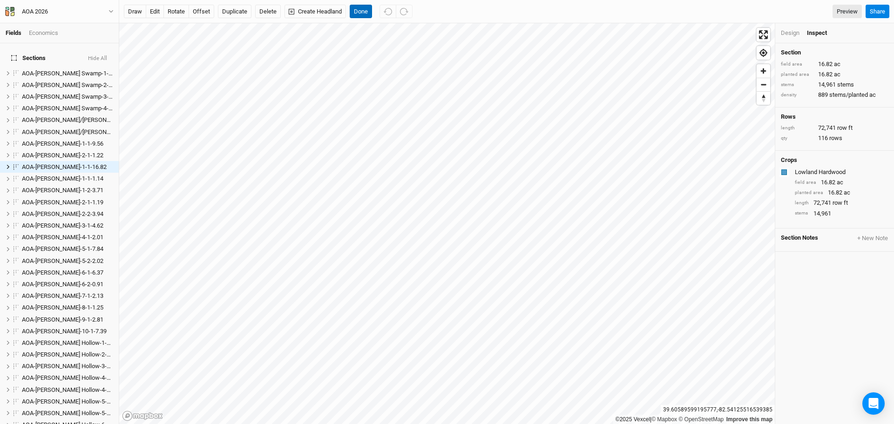
click at [356, 6] on button "Done" at bounding box center [361, 12] width 22 height 14
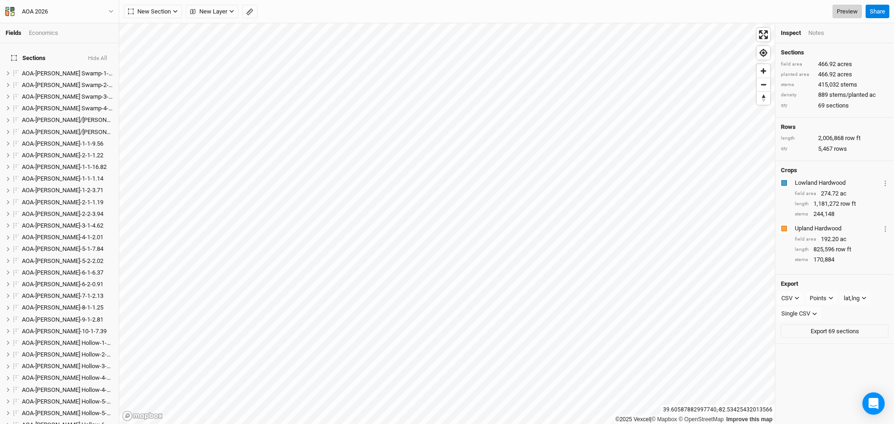
click at [847, 7] on link "Preview" at bounding box center [847, 12] width 29 height 14
click at [62, 175] on span "AOA-[PERSON_NAME]-1-1-1.14" at bounding box center [63, 178] width 82 height 7
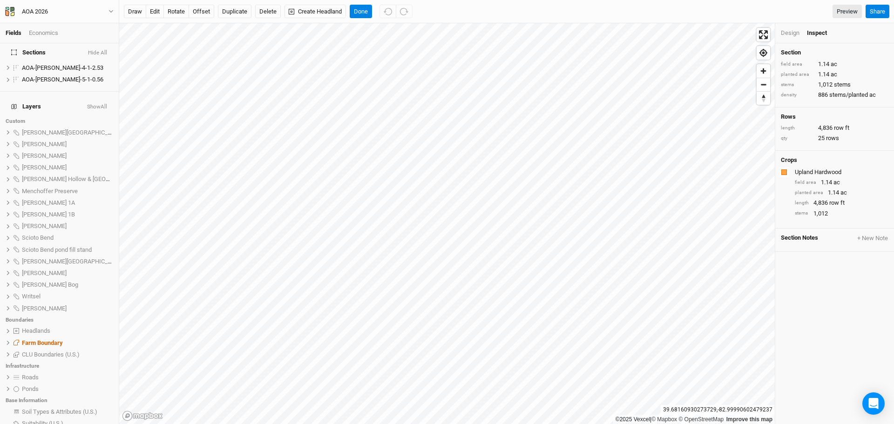
scroll to position [827, 0]
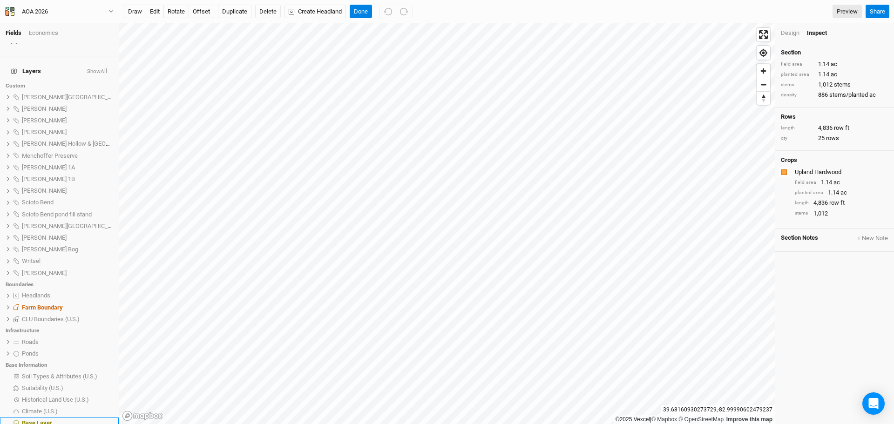
click at [48, 420] on span "Base Layer" at bounding box center [37, 423] width 30 height 7
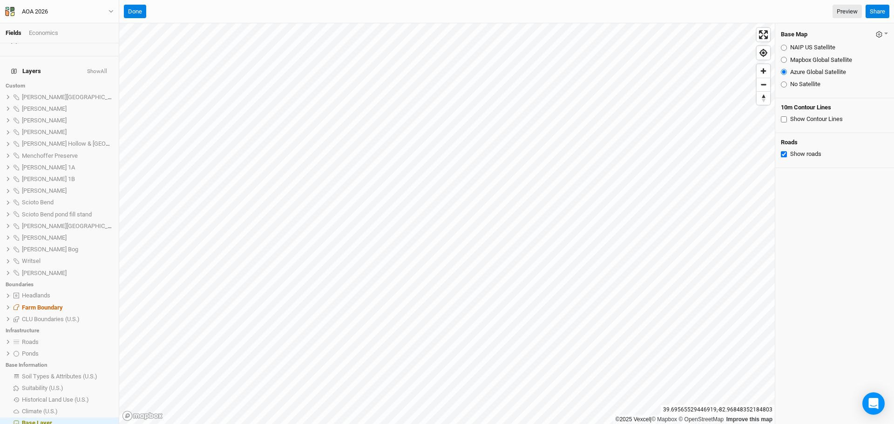
click at [783, 61] on input "Mapbox Global Satellite" at bounding box center [784, 60] width 6 height 6
radio input "true"
click at [845, 11] on link "Preview" at bounding box center [847, 12] width 29 height 14
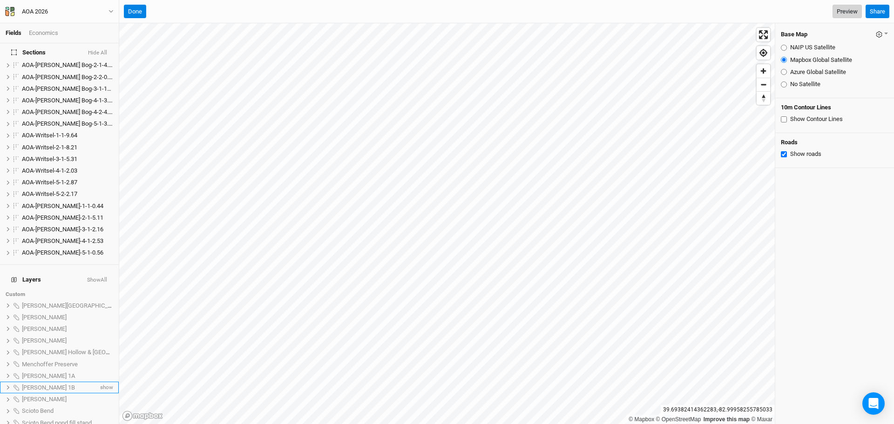
scroll to position [594, 0]
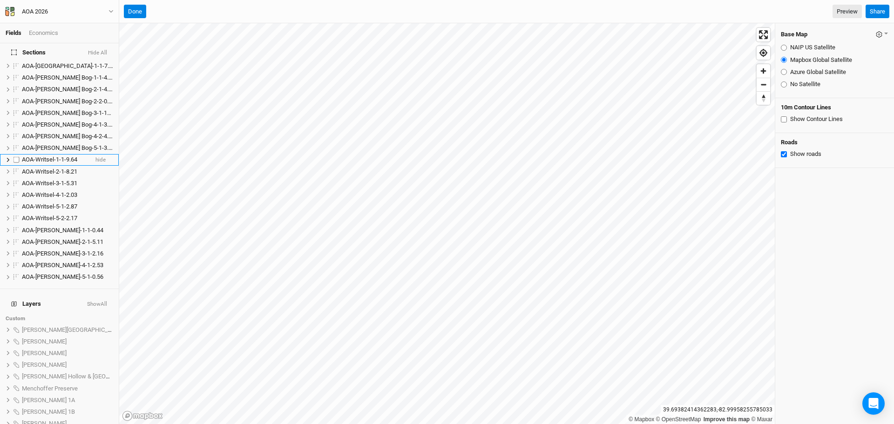
click at [46, 156] on span "AOA-Writsel-1-1-9.64" at bounding box center [49, 159] width 55 height 7
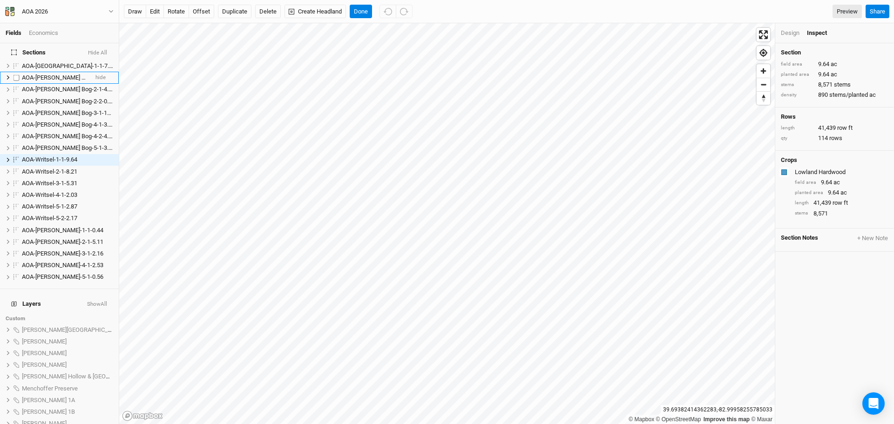
scroll to position [514, 0]
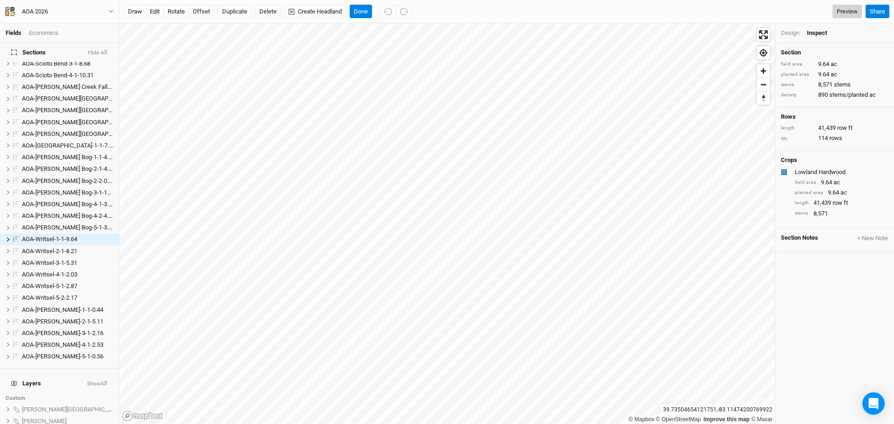
click at [847, 10] on link "Preview" at bounding box center [847, 12] width 29 height 14
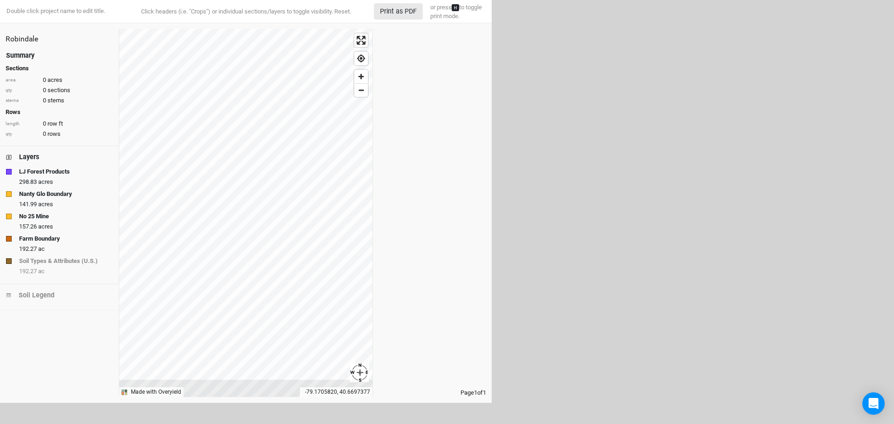
click at [24, 55] on div "Summary" at bounding box center [20, 56] width 28 height 10
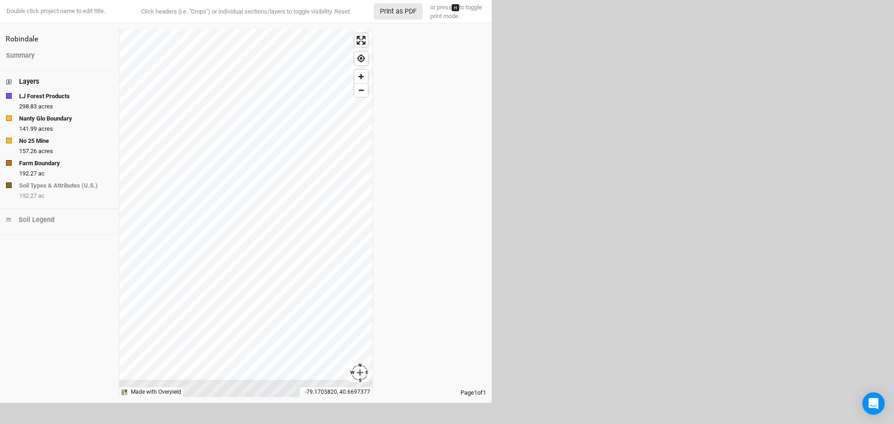
click at [32, 80] on div "Layers" at bounding box center [29, 82] width 20 height 10
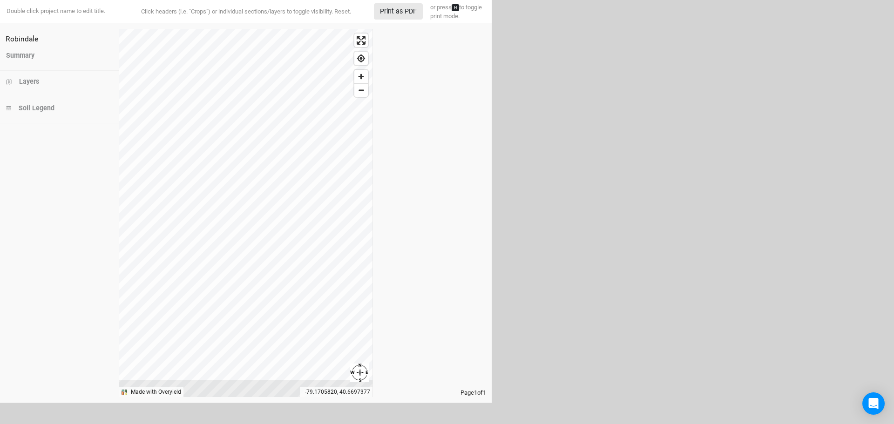
click at [30, 82] on div "Layers" at bounding box center [29, 82] width 20 height 10
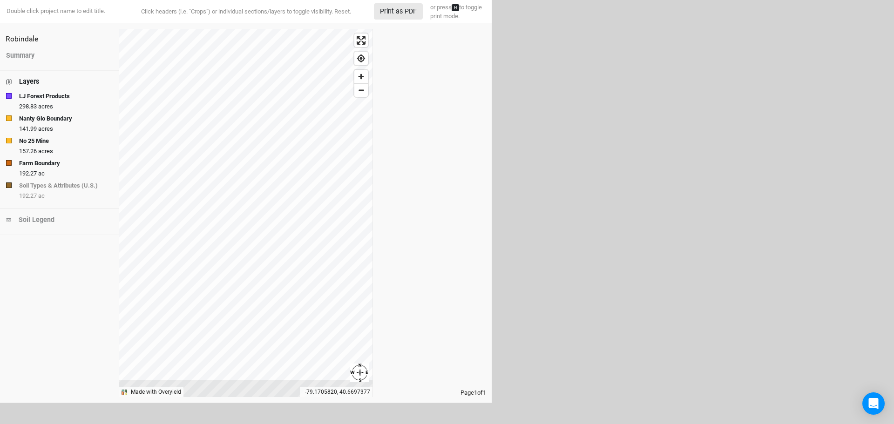
click at [56, 119] on strong "Nanty Glo Boundary" at bounding box center [45, 118] width 53 height 9
click at [45, 137] on strong "No 25 Mine" at bounding box center [34, 140] width 30 height 9
click at [48, 163] on strong "Farm Boundary" at bounding box center [39, 163] width 41 height 9
click at [54, 184] on strong "Soil Types & Attributes (U.S.)" at bounding box center [58, 185] width 79 height 9
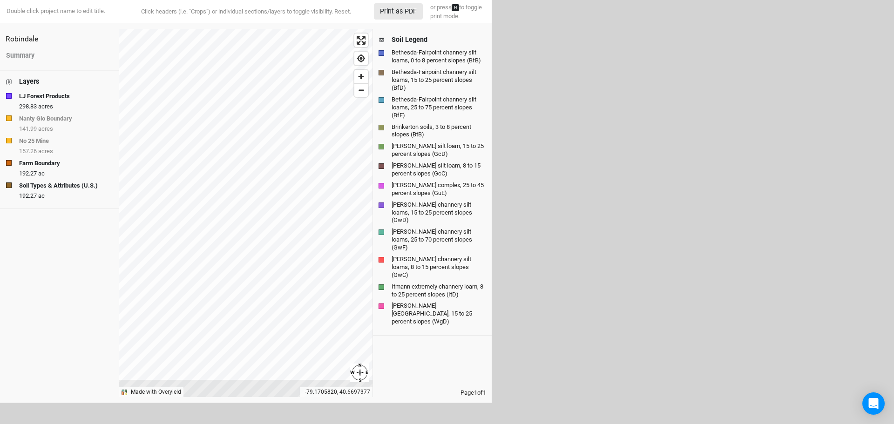
click at [54, 184] on strong "Soil Types & Attributes (U.S.)" at bounding box center [58, 185] width 79 height 9
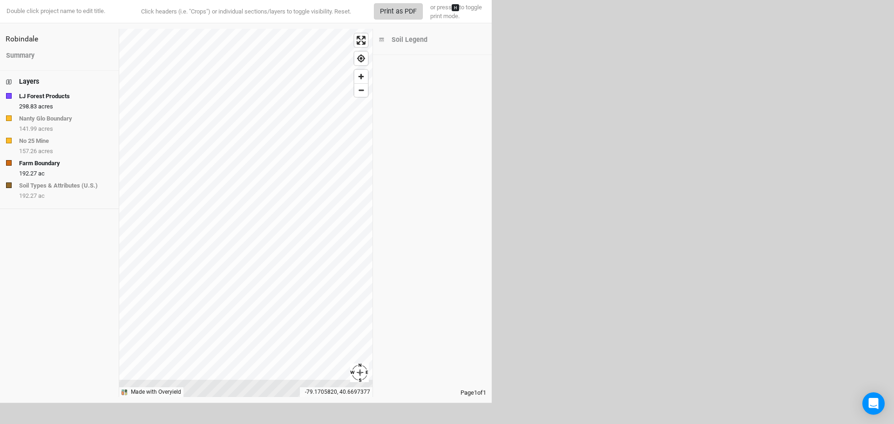
click at [402, 8] on button "Print as PDF" at bounding box center [398, 11] width 49 height 16
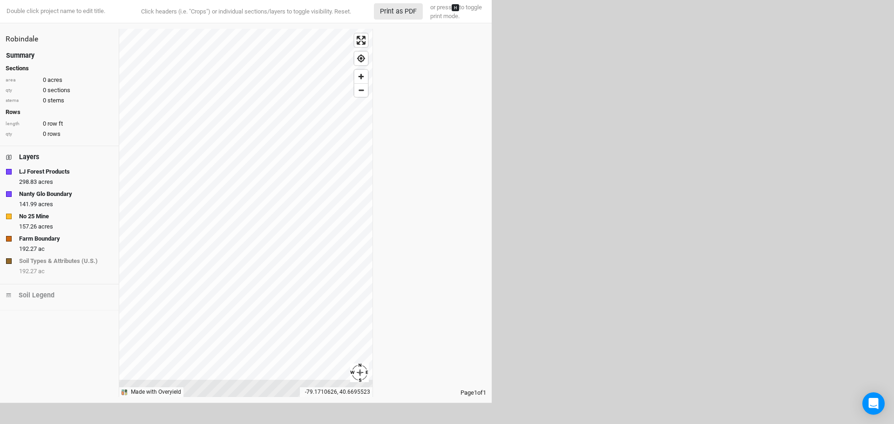
click at [19, 55] on div "Summary" at bounding box center [20, 56] width 28 height 10
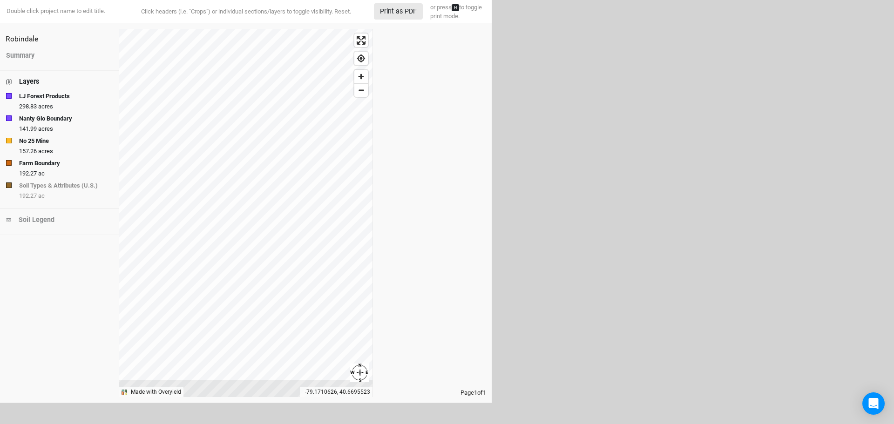
click at [49, 140] on strong "No 25 Mine" at bounding box center [34, 140] width 30 height 9
click at [58, 185] on strong "Soil Types & Attributes (U.S.)" at bounding box center [58, 185] width 79 height 9
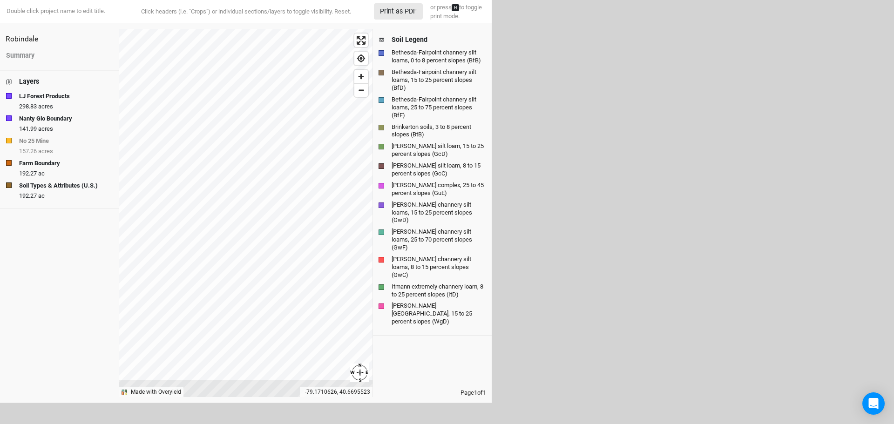
click at [58, 185] on strong "Soil Types & Attributes (U.S.)" at bounding box center [58, 185] width 79 height 9
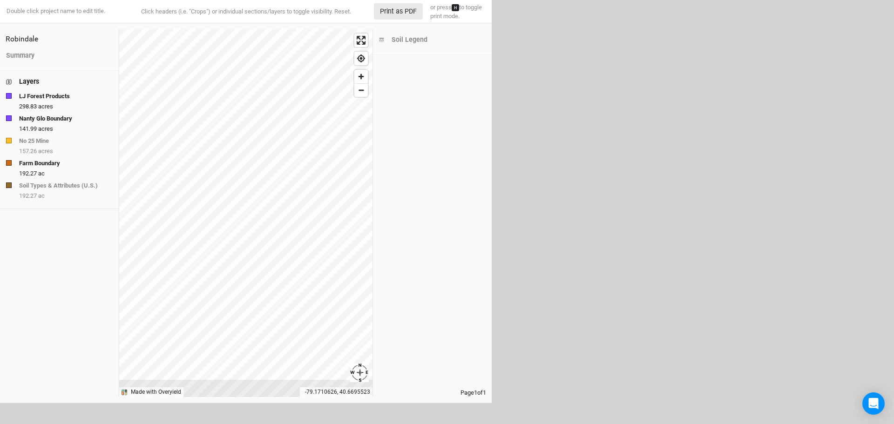
click at [38, 92] on strong "LJ Forest Products" at bounding box center [44, 96] width 51 height 9
click at [51, 119] on strong "Nanty Glo Boundary" at bounding box center [45, 118] width 53 height 9
click at [48, 97] on strong "LJ Forest Products" at bounding box center [44, 96] width 51 height 9
click at [42, 95] on strong "LJ Forest Products" at bounding box center [44, 96] width 51 height 9
click at [40, 118] on strong "Nanty Glo Boundary" at bounding box center [45, 118] width 53 height 9
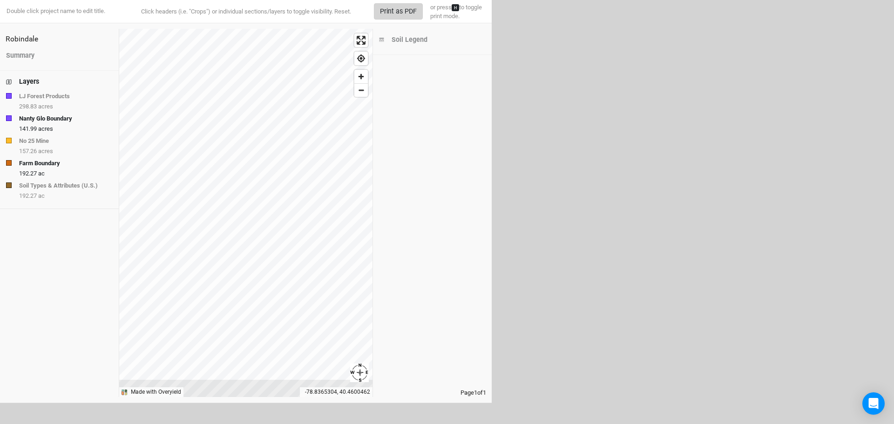
click at [401, 9] on button "Print as PDF" at bounding box center [398, 11] width 49 height 16
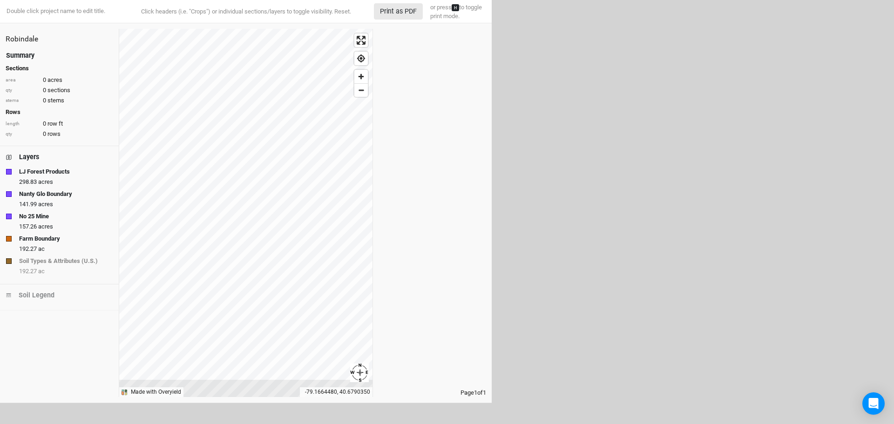
click at [19, 54] on div "Summary" at bounding box center [20, 56] width 28 height 10
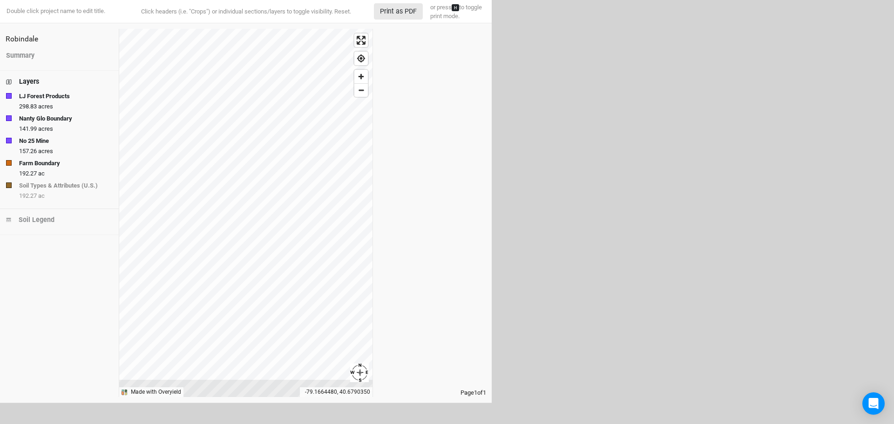
click at [57, 93] on strong "LJ Forest Products" at bounding box center [44, 96] width 51 height 9
click at [66, 116] on strong "Nanty Glo Boundary" at bounding box center [45, 118] width 53 height 9
click at [402, 9] on button "Print as PDF" at bounding box center [398, 11] width 49 height 16
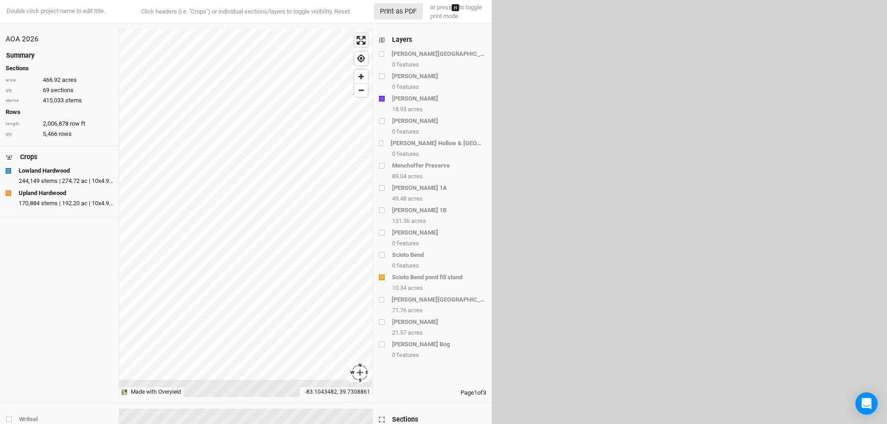
click at [376, 353] on div "AOA 2026 Summary Sections area 466.92 acres qty 69 sections stems 415,033 stems…" at bounding box center [246, 213] width 492 height 368
click at [348, 380] on div "Double click project name to edit title. Click headers (i.e. "Crops") or indivi…" at bounding box center [246, 190] width 492 height 380
click at [386, 192] on div "AOA 2026 Summary Sections area 466.92 acres qty 69 sections stems 415,033 stems…" at bounding box center [246, 213] width 492 height 368
click at [397, 40] on div "Layers" at bounding box center [402, 40] width 20 height 10
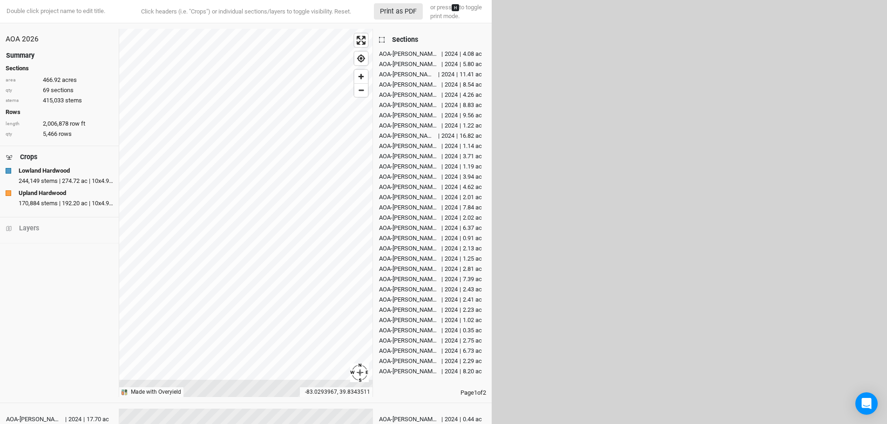
click at [415, 36] on div "Sections" at bounding box center [405, 40] width 26 height 10
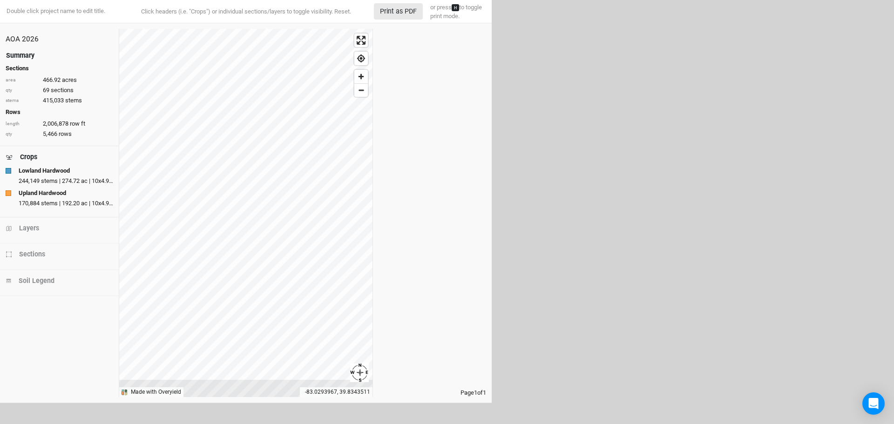
click at [26, 50] on h4 "Summary" at bounding box center [60, 55] width 108 height 11
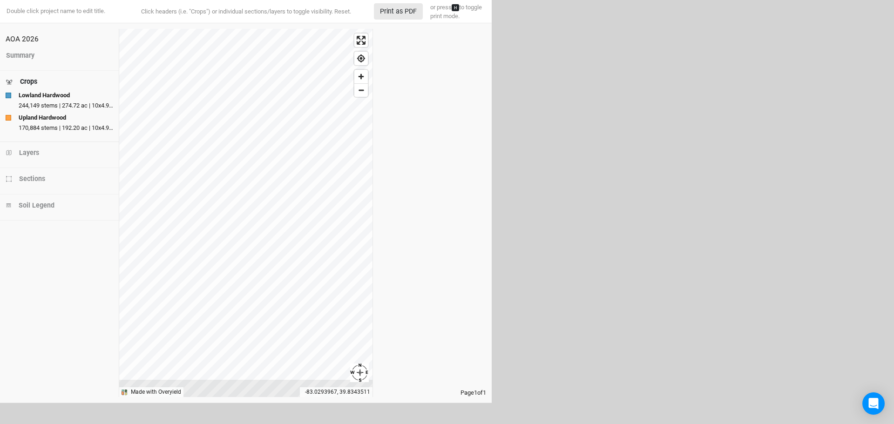
click at [35, 80] on div "Crops" at bounding box center [28, 82] width 17 height 10
click at [33, 109] on div "Layers" at bounding box center [29, 108] width 20 height 10
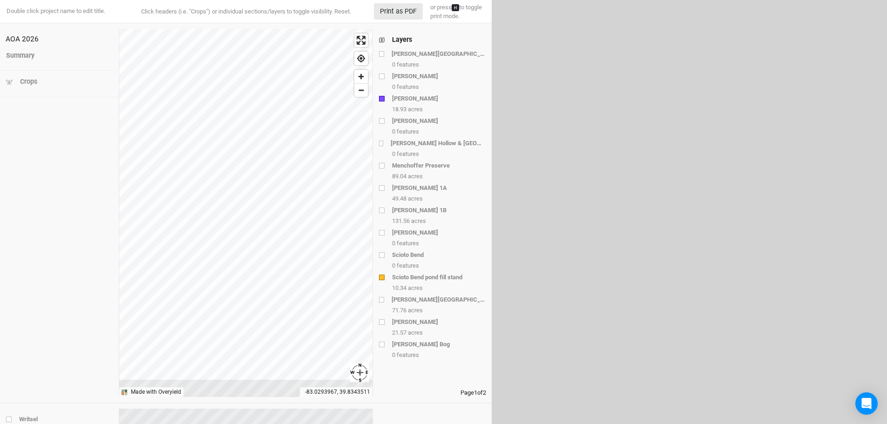
click at [382, 99] on div "button" at bounding box center [382, 99] width 6 height 6
click at [381, 346] on div "button" at bounding box center [382, 345] width 6 height 6
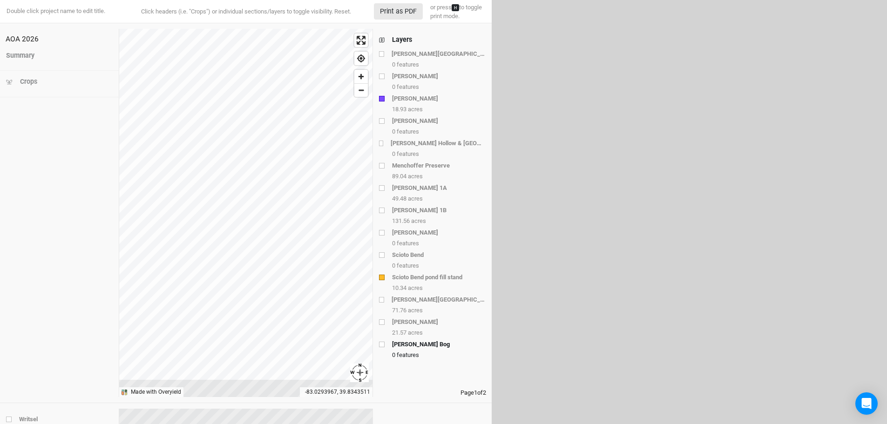
click at [381, 346] on div "button" at bounding box center [382, 345] width 6 height 6
click at [404, 38] on div "Layers" at bounding box center [402, 40] width 20 height 10
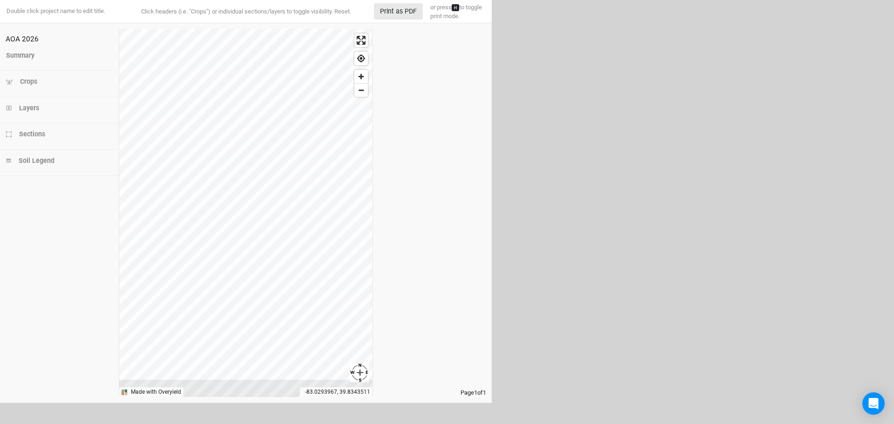
click at [39, 133] on div "Sections" at bounding box center [32, 134] width 26 height 10
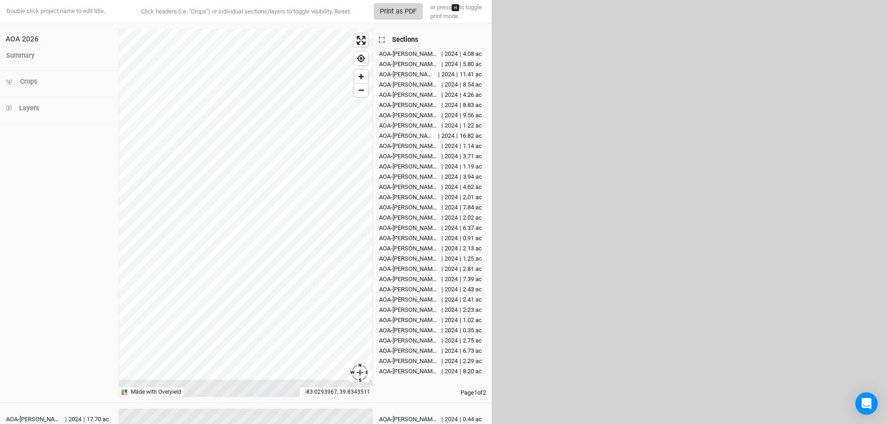
click at [403, 8] on button "Print as PDF" at bounding box center [398, 11] width 49 height 16
click at [413, 38] on div "Sections" at bounding box center [405, 40] width 26 height 10
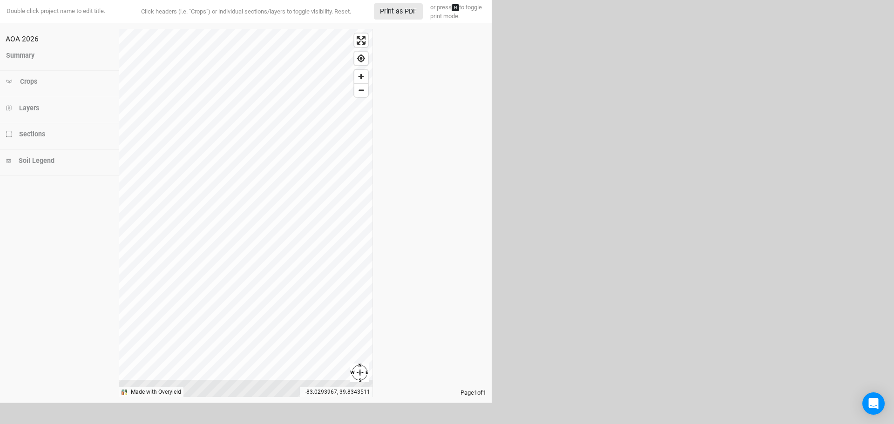
click at [28, 80] on div "Crops" at bounding box center [28, 82] width 17 height 10
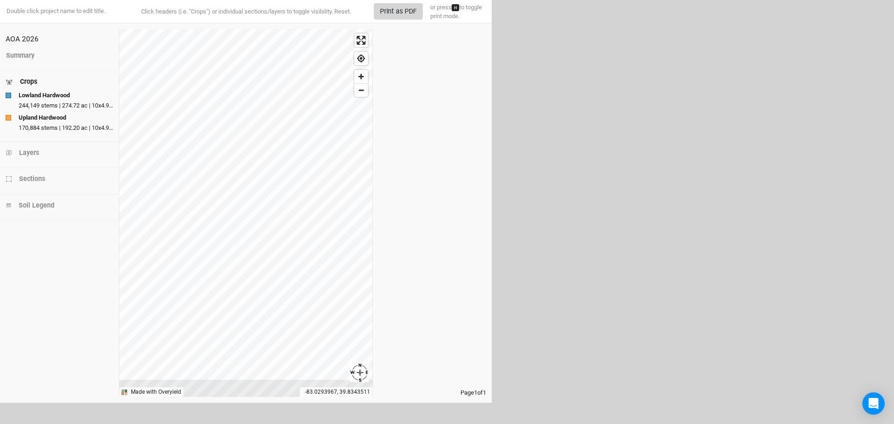
click at [402, 7] on button "Print as PDF" at bounding box center [398, 11] width 49 height 16
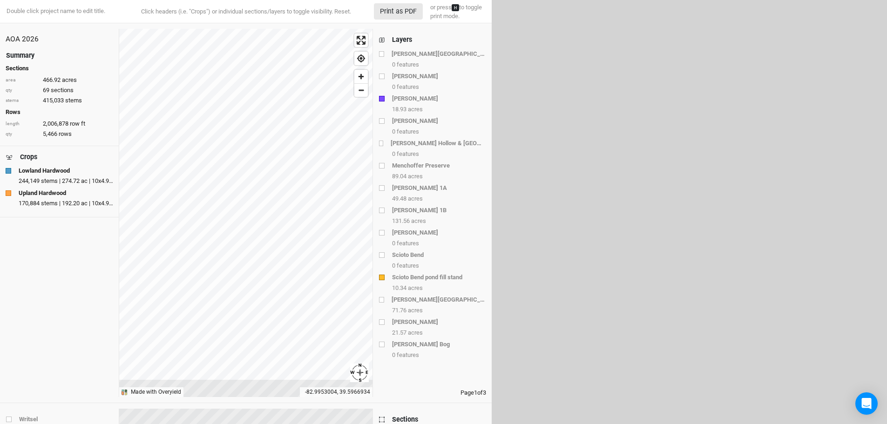
click at [25, 53] on div "Summary" at bounding box center [20, 56] width 28 height 10
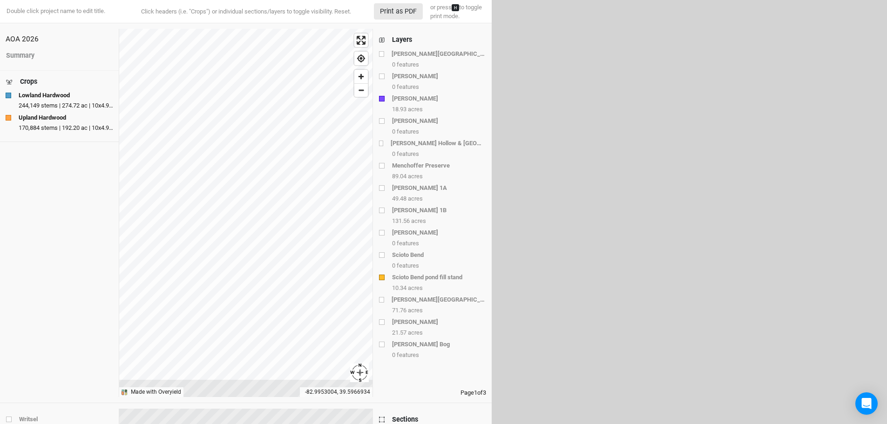
click at [399, 37] on div "Layers" at bounding box center [402, 40] width 20 height 10
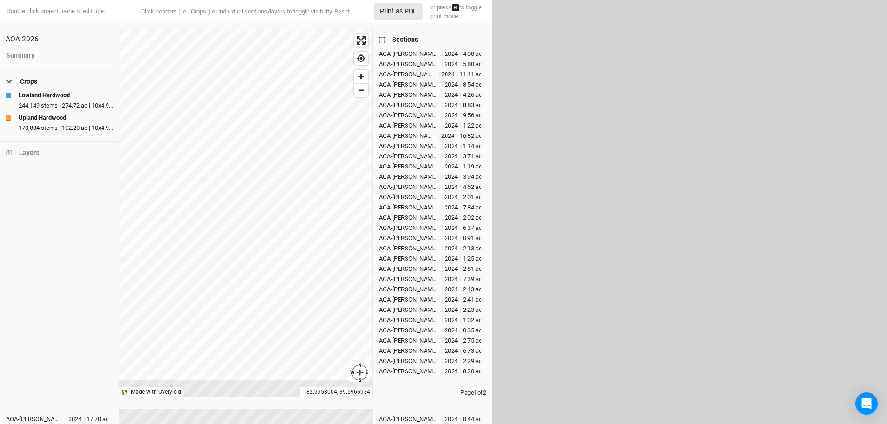
click at [399, 37] on div "Sections" at bounding box center [405, 40] width 26 height 10
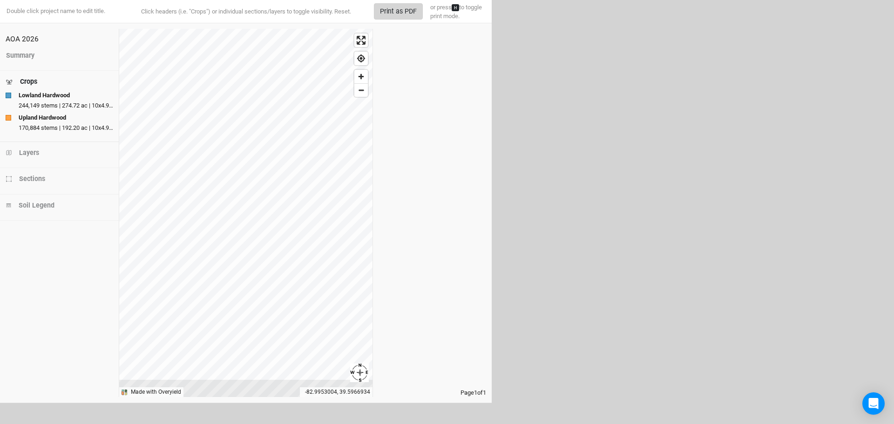
click at [402, 9] on button "Print as PDF" at bounding box center [398, 11] width 49 height 16
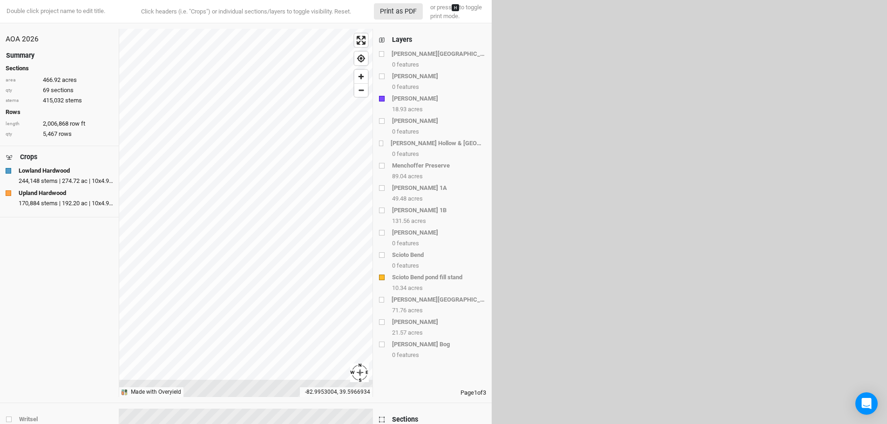
click at [19, 56] on div "Summary" at bounding box center [20, 56] width 28 height 10
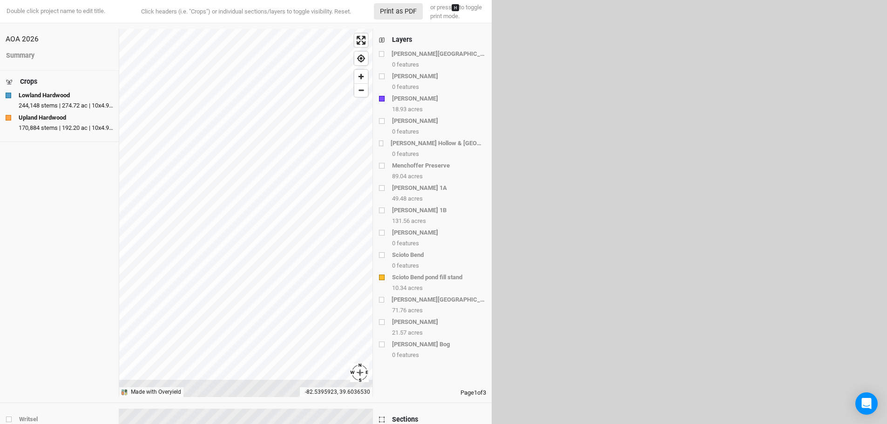
click at [409, 419] on div "Sections" at bounding box center [405, 420] width 26 height 10
click at [402, 35] on div "Layers" at bounding box center [402, 40] width 20 height 10
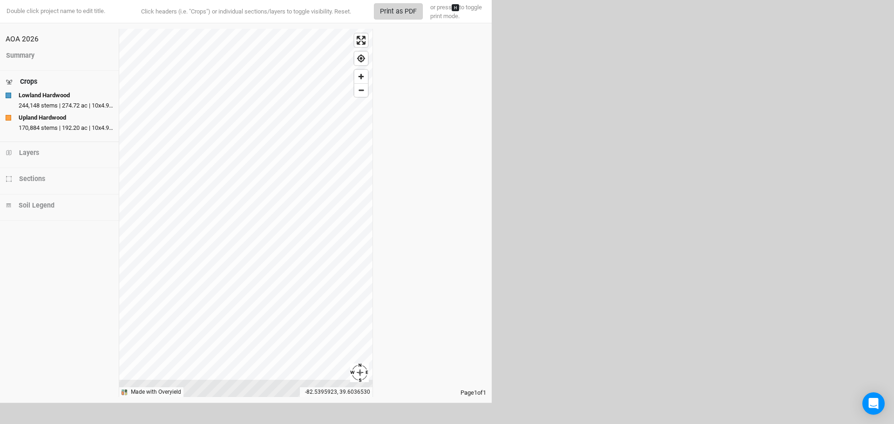
click at [411, 9] on button "Print as PDF" at bounding box center [398, 11] width 49 height 16
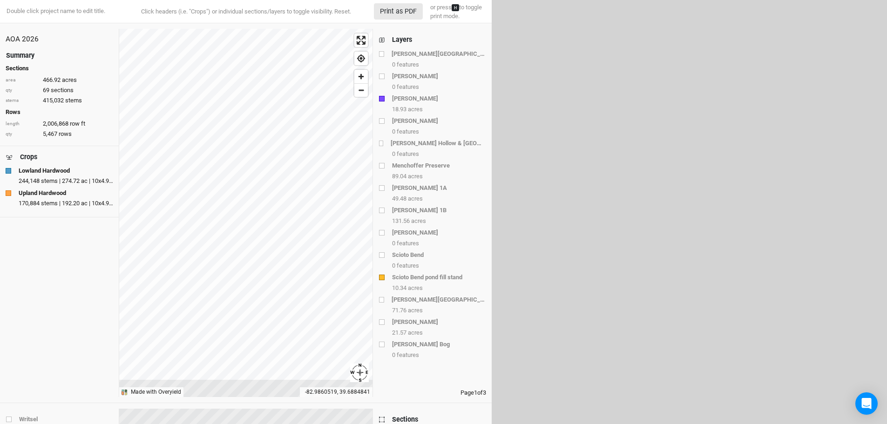
click at [19, 52] on div "Summary" at bounding box center [20, 56] width 28 height 10
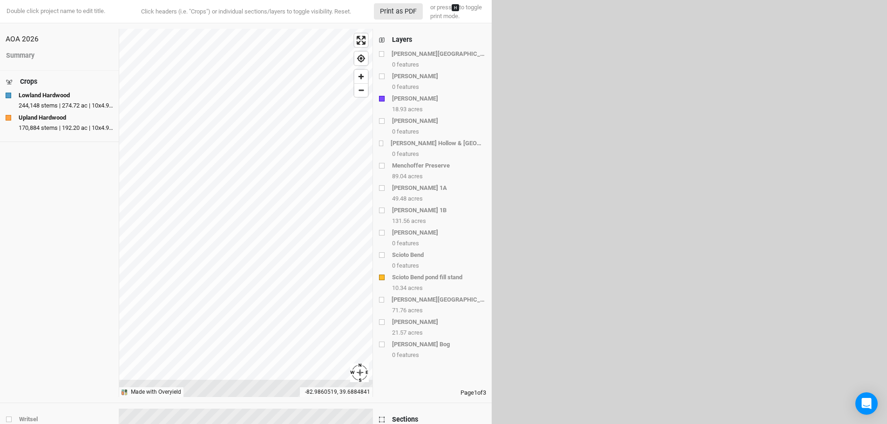
click at [405, 37] on div "Layers" at bounding box center [402, 40] width 20 height 10
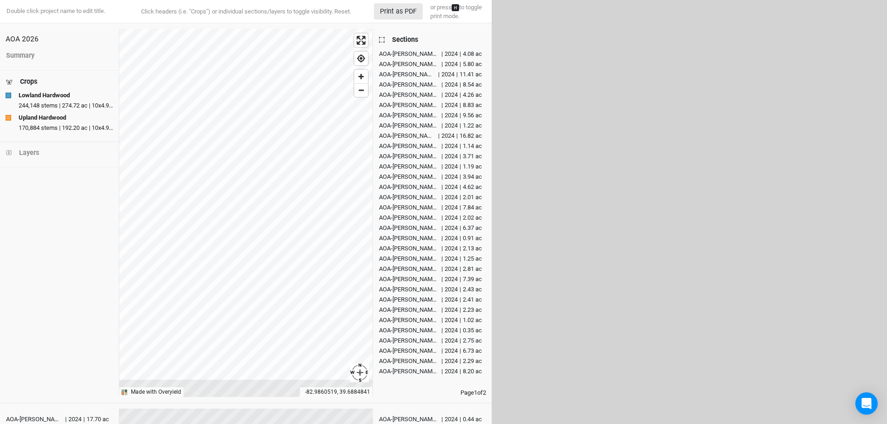
click at [405, 37] on div "Sections" at bounding box center [405, 40] width 26 height 10
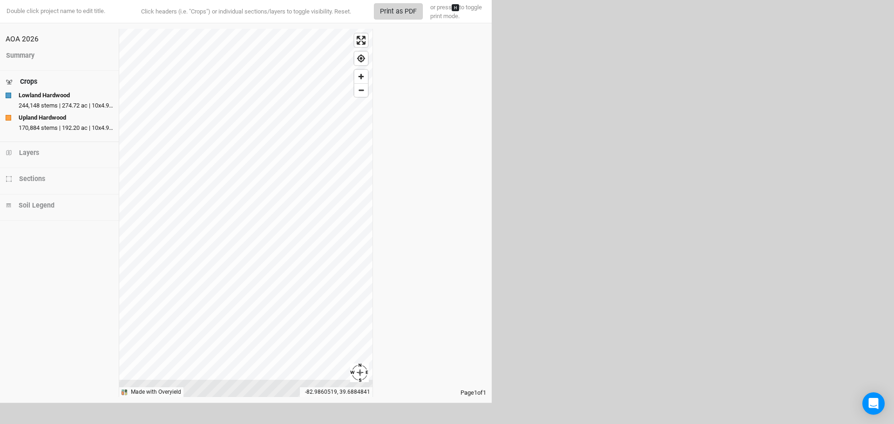
click at [396, 9] on button "Print as PDF" at bounding box center [398, 11] width 49 height 16
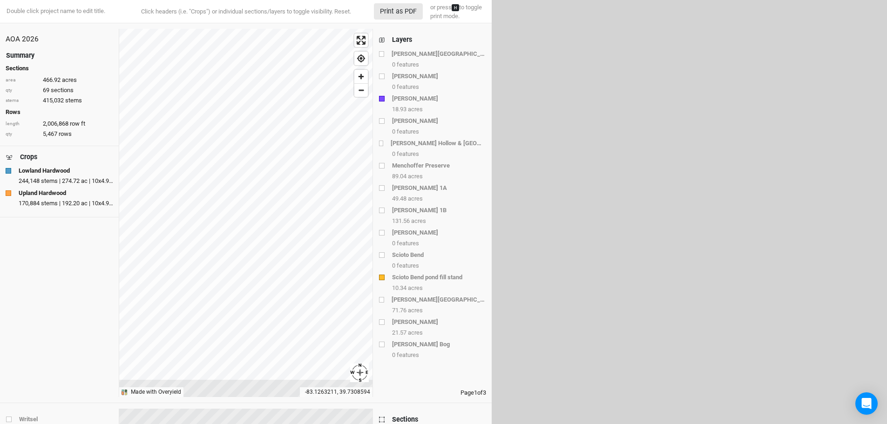
click at [397, 39] on div "Layers" at bounding box center [402, 40] width 20 height 10
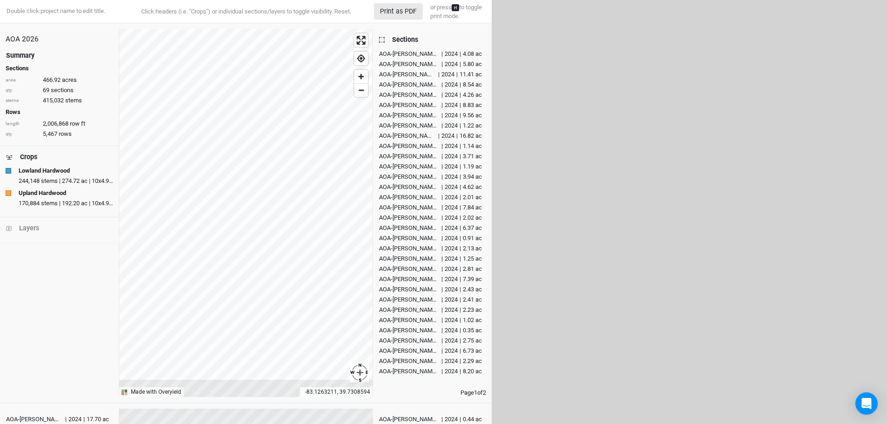
click at [397, 39] on div "Sections" at bounding box center [405, 40] width 26 height 10
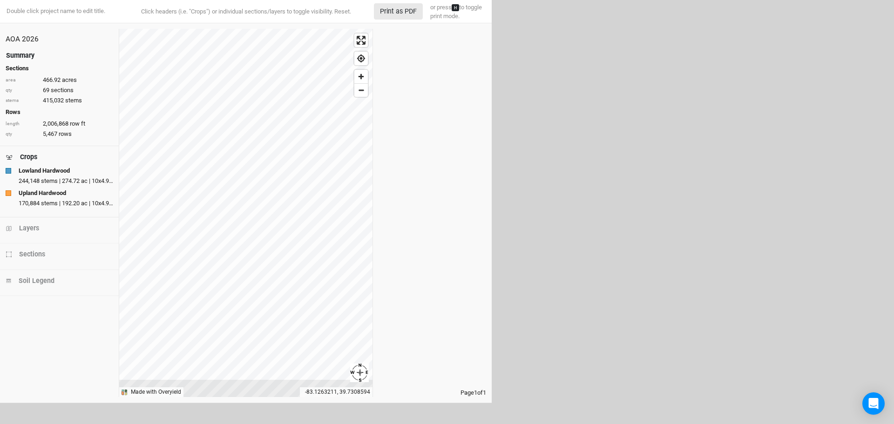
click at [21, 55] on div "Summary" at bounding box center [20, 56] width 28 height 10
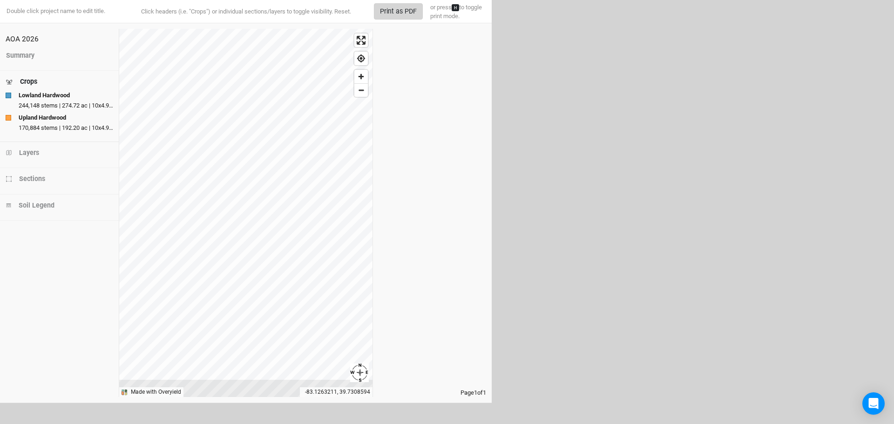
click at [400, 12] on button "Print as PDF" at bounding box center [398, 11] width 49 height 16
